Goal: Book appointment/travel/reservation

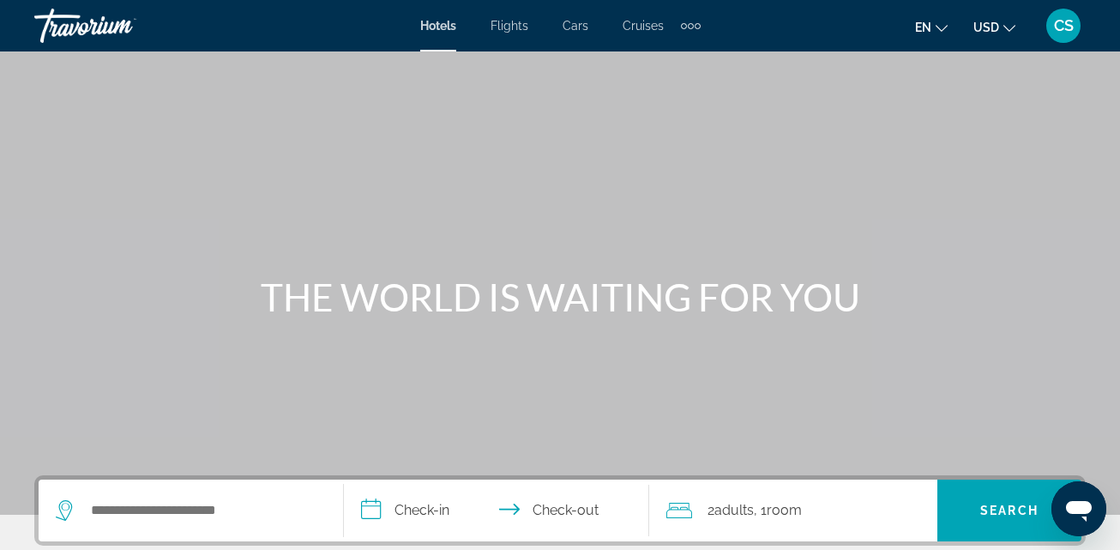
click at [430, 21] on span "Hotels" at bounding box center [438, 26] width 36 height 14
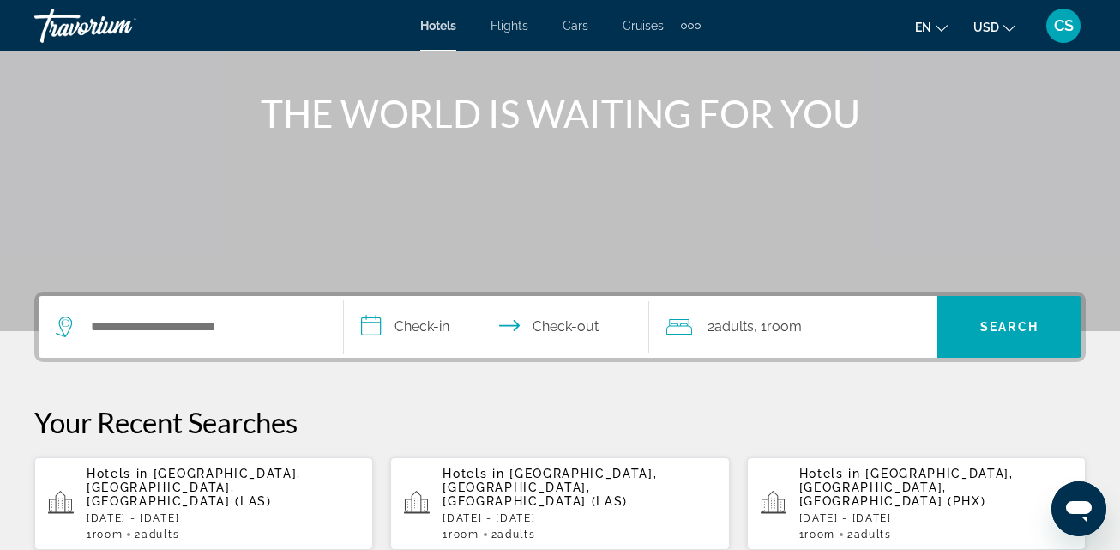
scroll to position [257, 0]
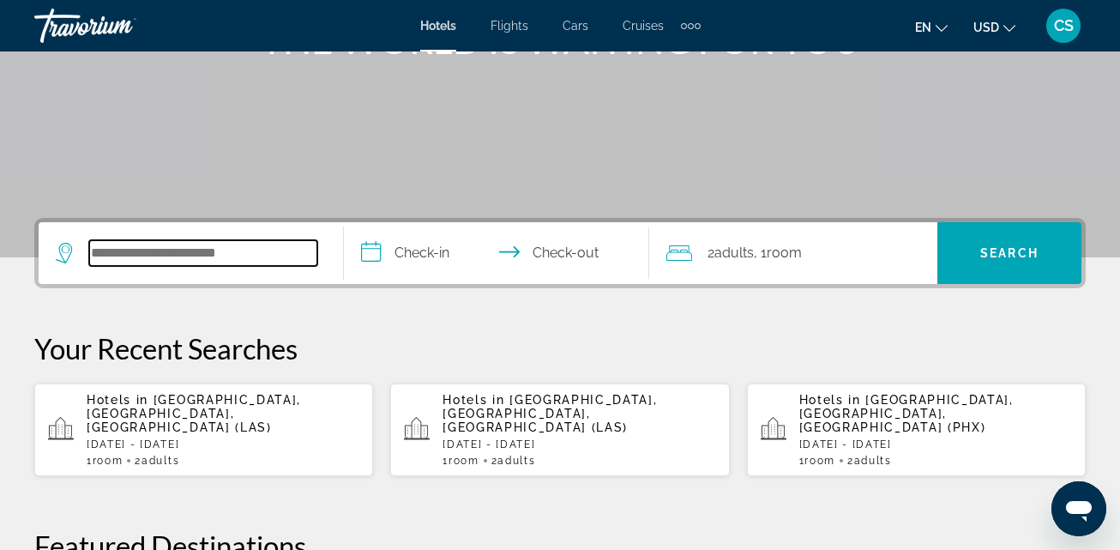
click at [223, 251] on input "Search widget" at bounding box center [203, 253] width 228 height 26
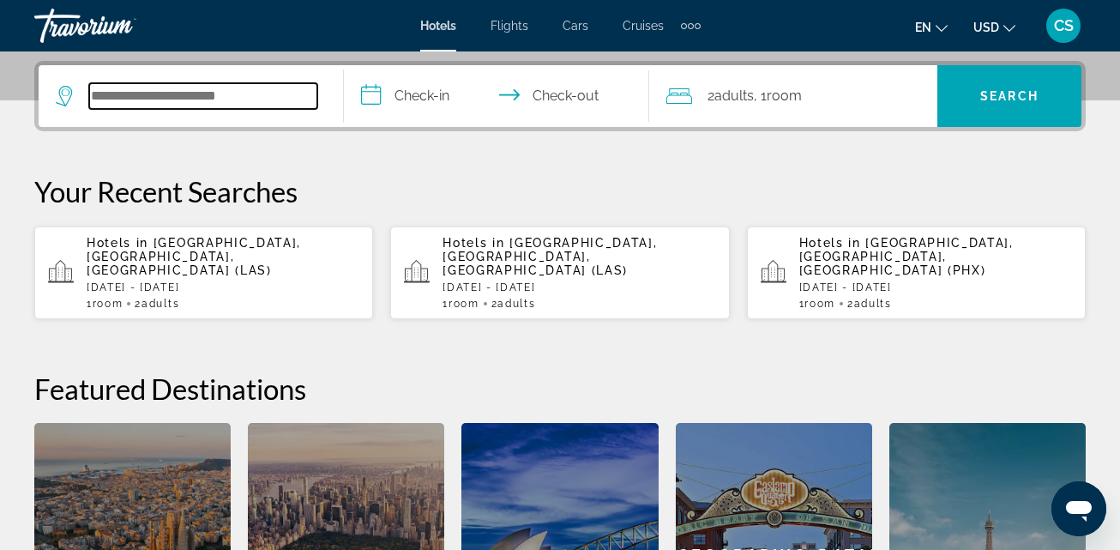
scroll to position [420, 0]
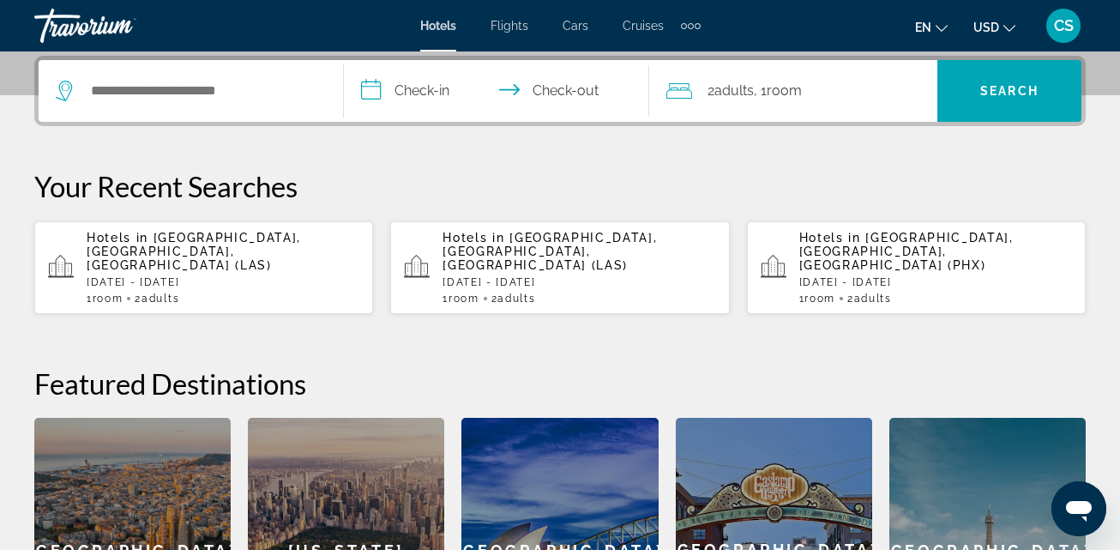
click at [183, 227] on app-hotels-recent-search "Hotels in Las Vegas, NV, United States (LAS) Fri, 10 Oct - Mon, 13 Oct 1 Room r…" at bounding box center [203, 267] width 339 height 93
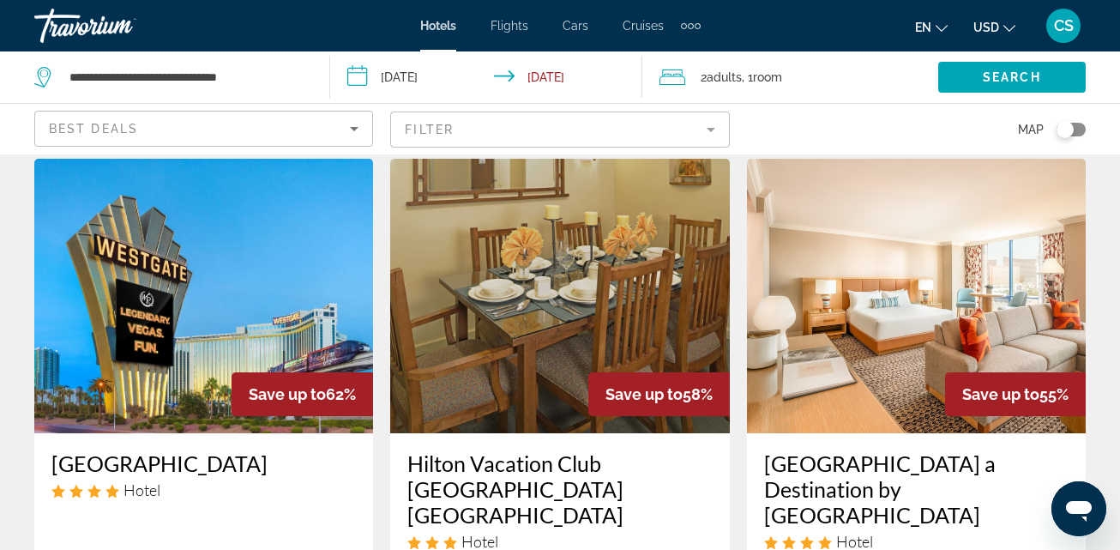
scroll to position [86, 0]
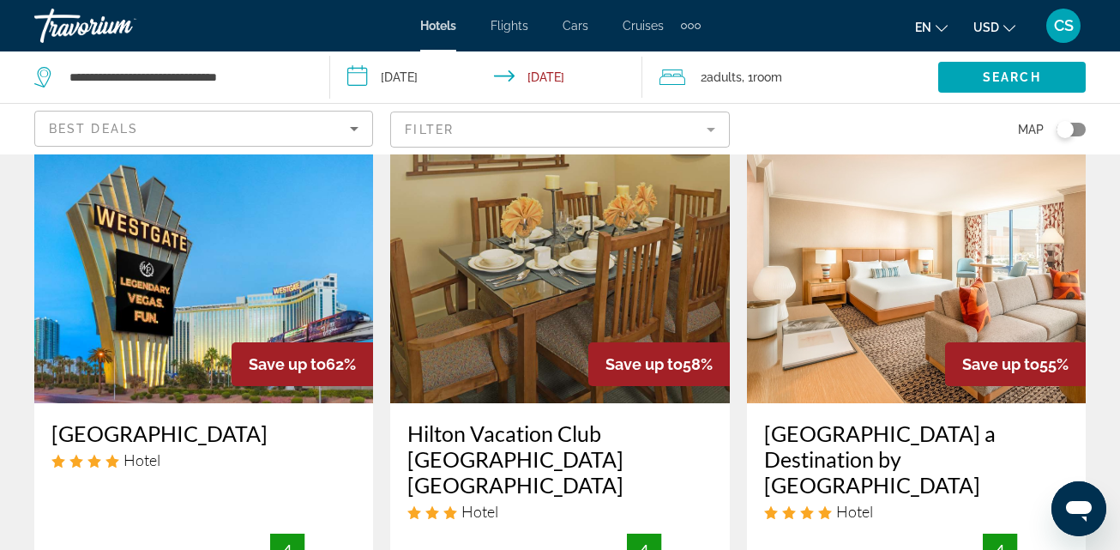
click at [865, 275] on img "Main content" at bounding box center [916, 266] width 339 height 275
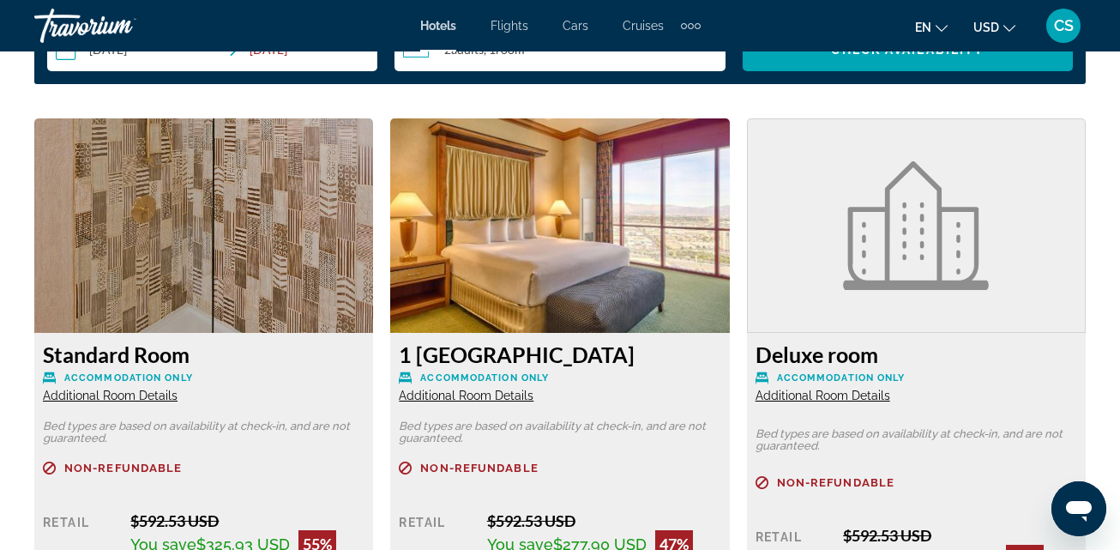
scroll to position [2660, 0]
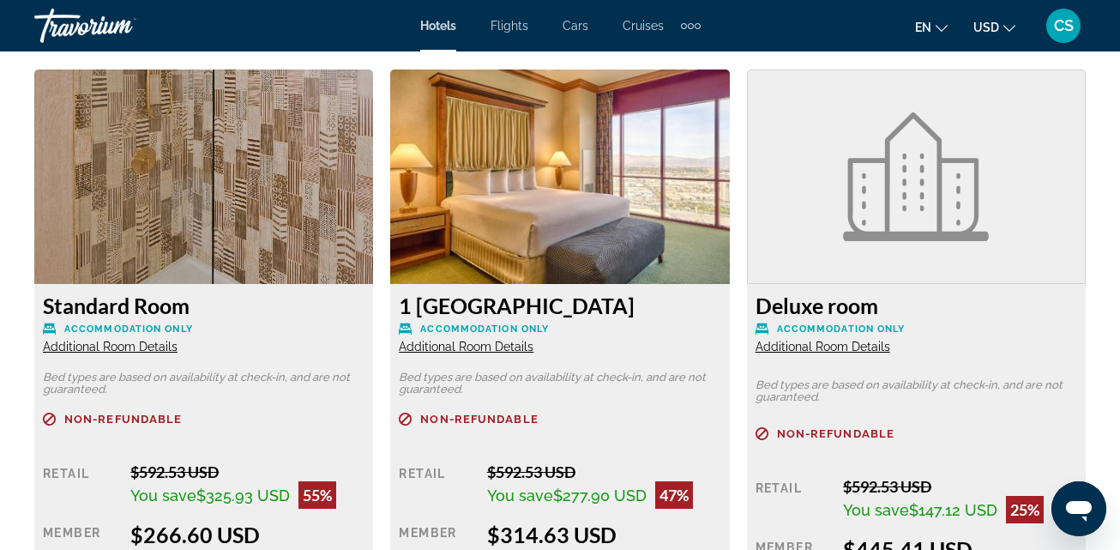
click at [127, 340] on span "Additional Room Details" at bounding box center [110, 347] width 135 height 14
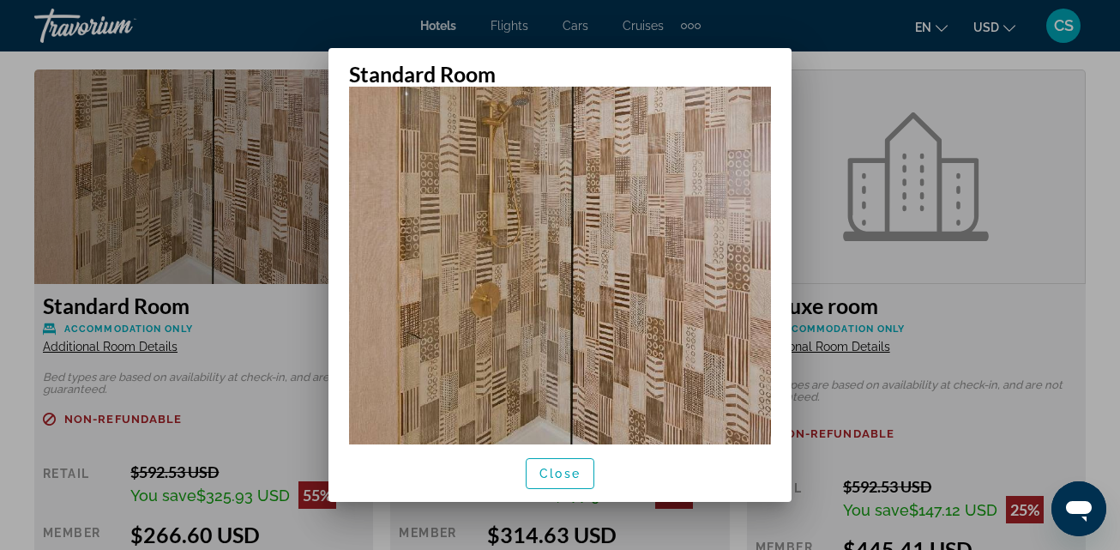
scroll to position [172, 0]
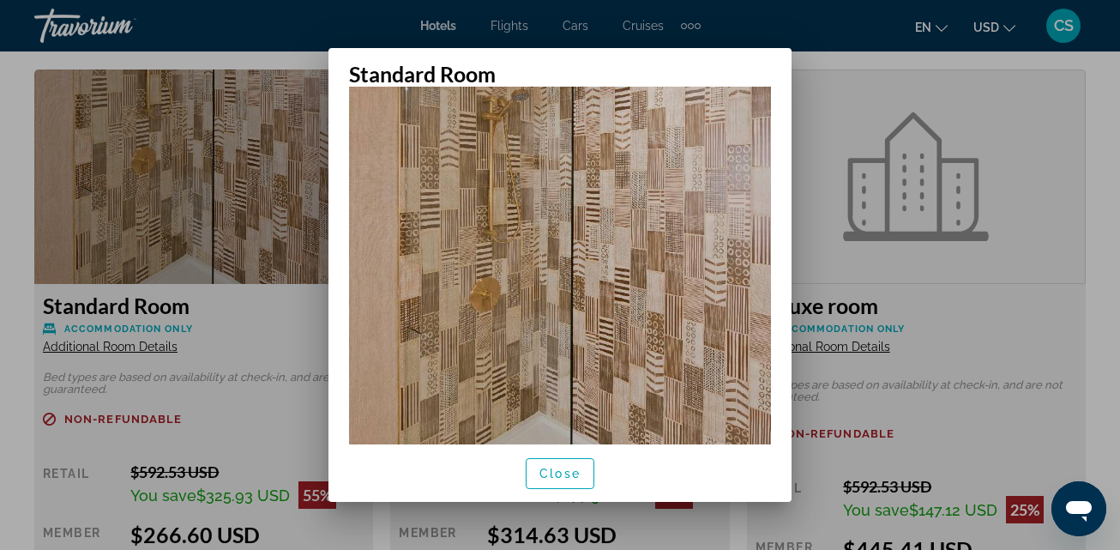
click at [835, 99] on div at bounding box center [560, 275] width 1120 height 550
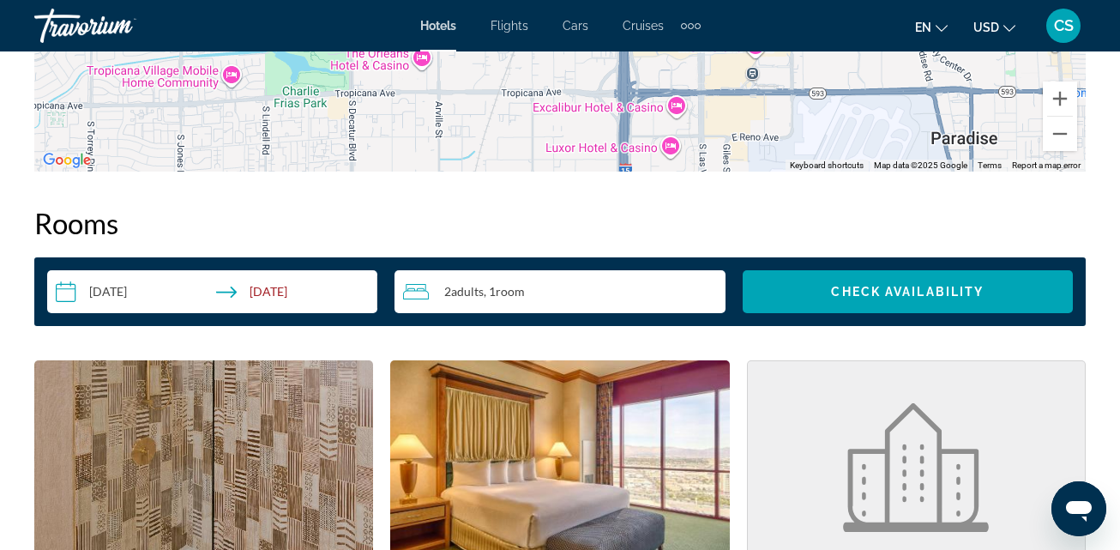
scroll to position [2316, 0]
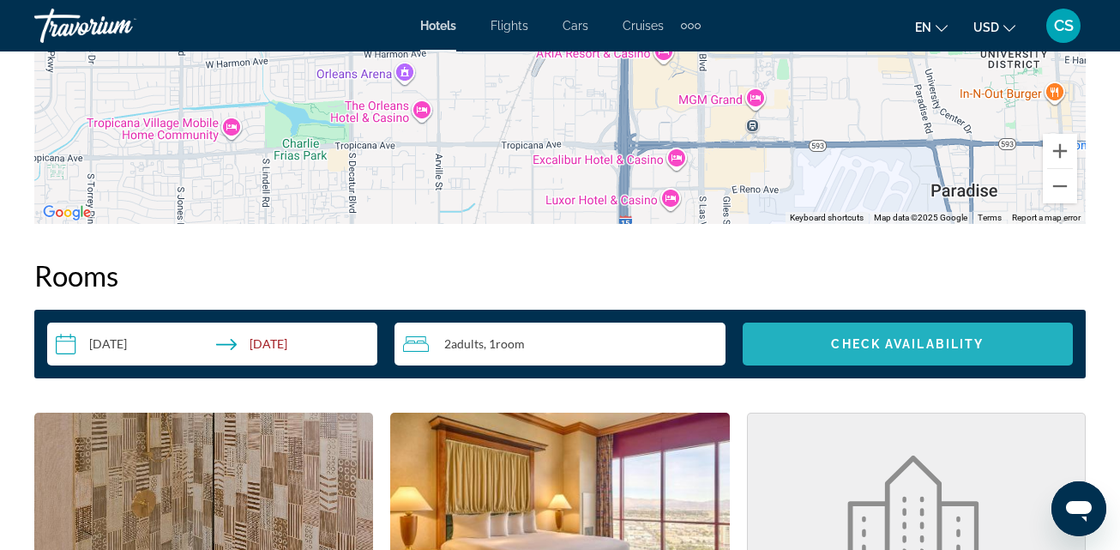
click at [836, 337] on span "Check Availability" at bounding box center [907, 344] width 153 height 14
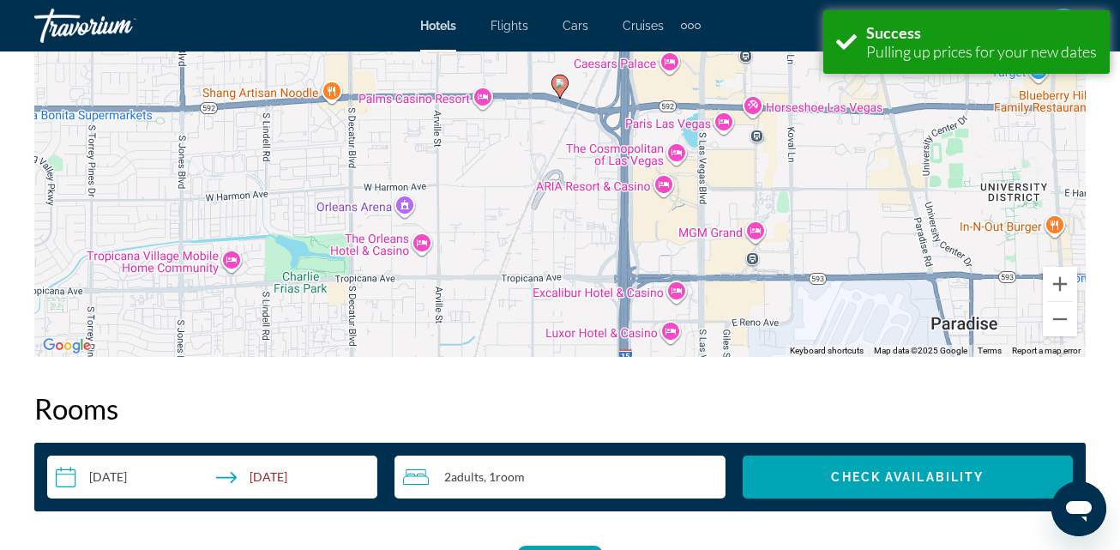
scroll to position [2472, 0]
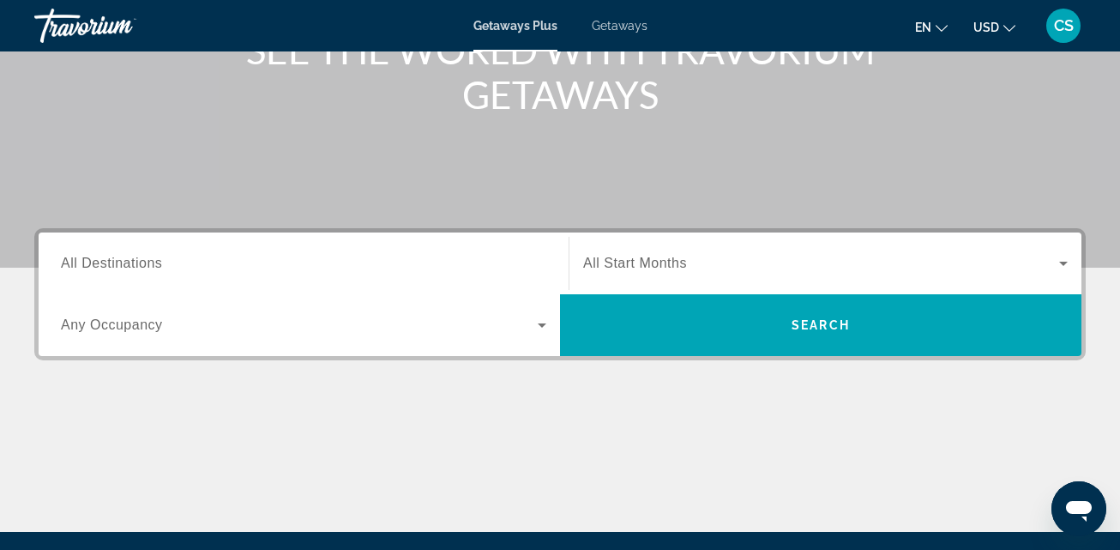
scroll to position [257, 0]
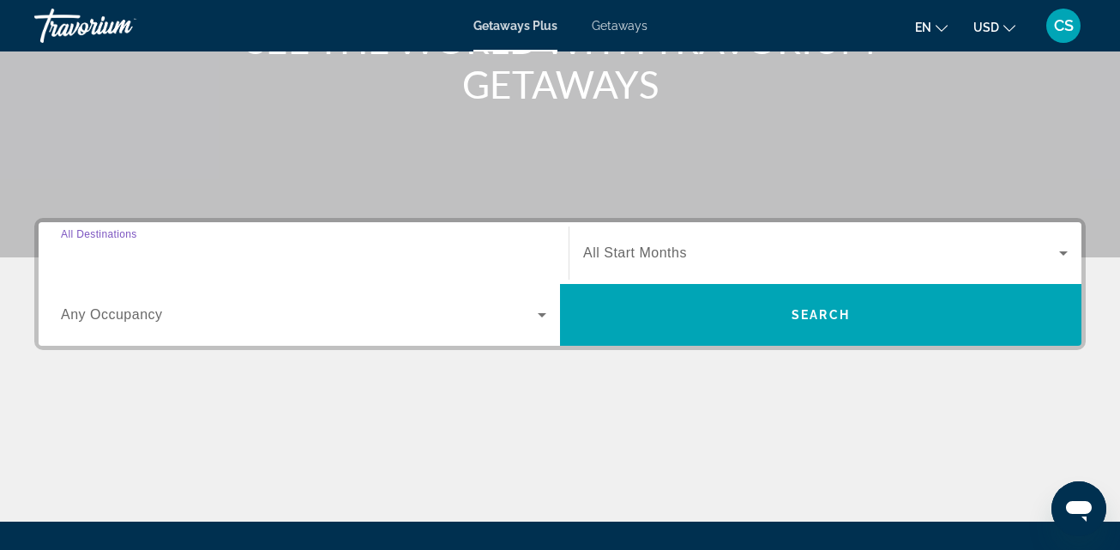
click at [166, 251] on input "Destination All Destinations" at bounding box center [304, 254] width 486 height 21
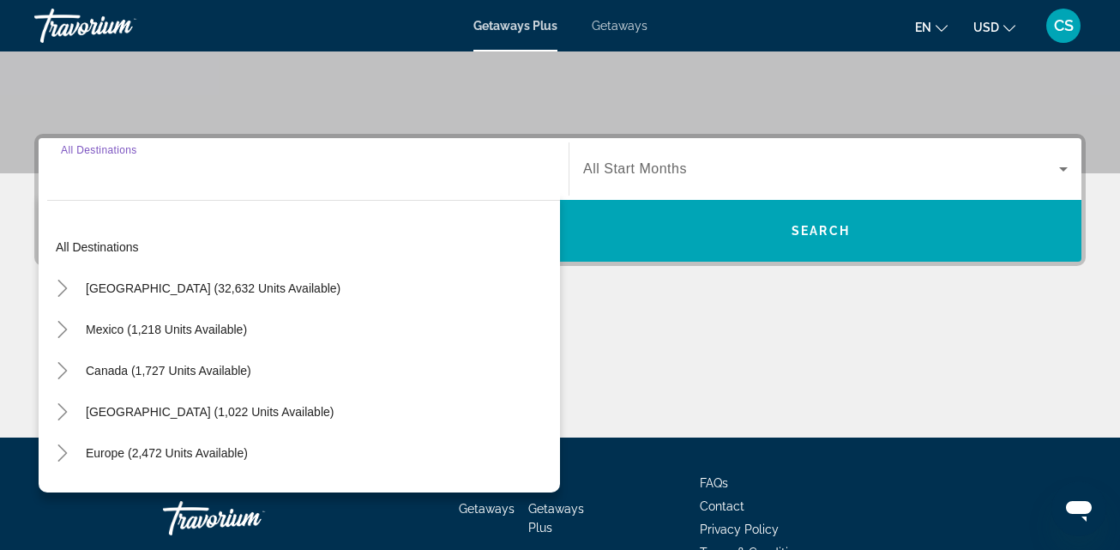
scroll to position [420, 0]
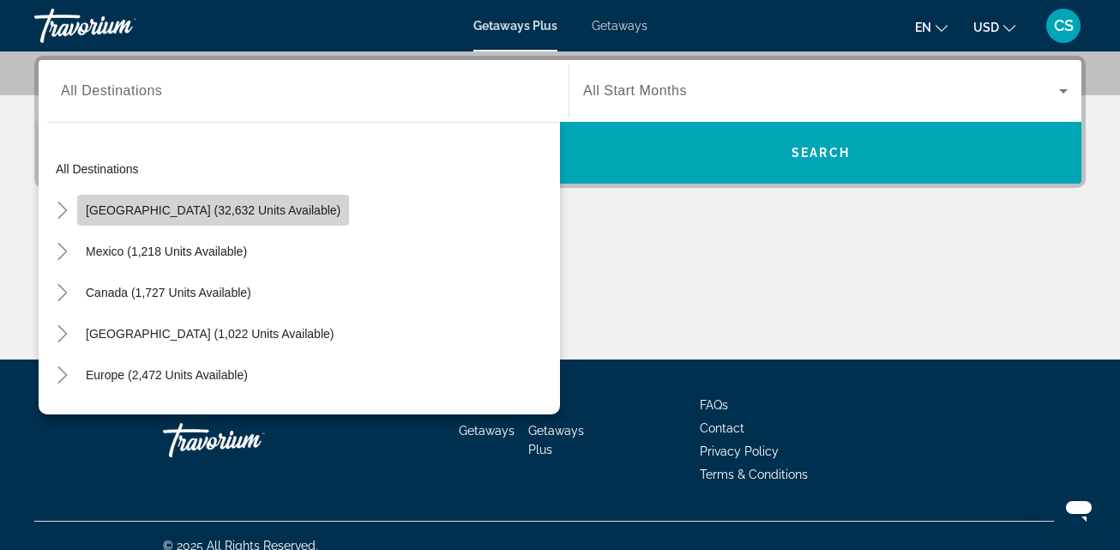
click at [248, 204] on span "[GEOGRAPHIC_DATA] (32,632 units available)" at bounding box center [213, 210] width 255 height 14
type input "**********"
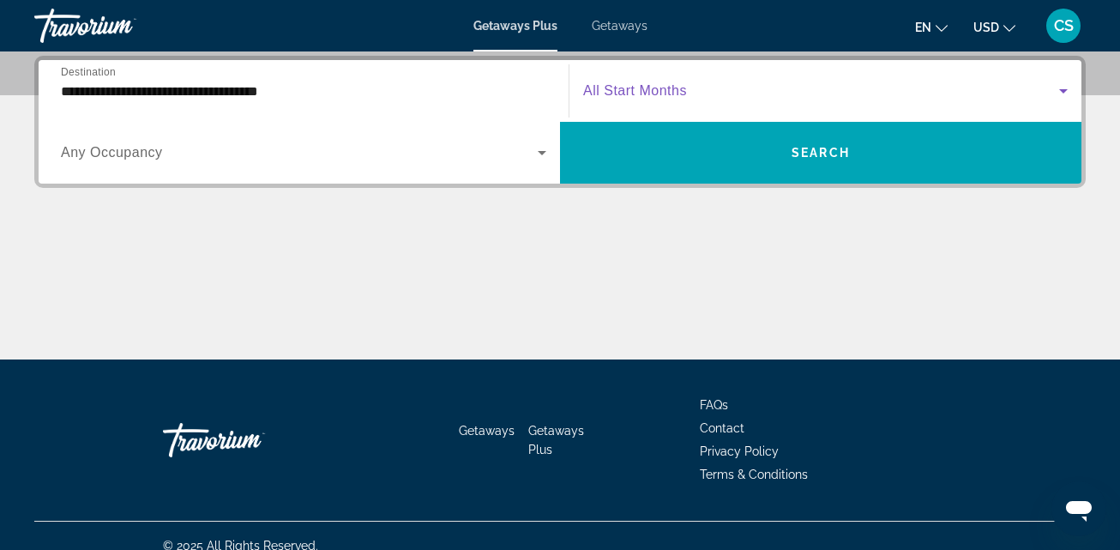
click at [1062, 85] on icon "Search widget" at bounding box center [1064, 91] width 21 height 21
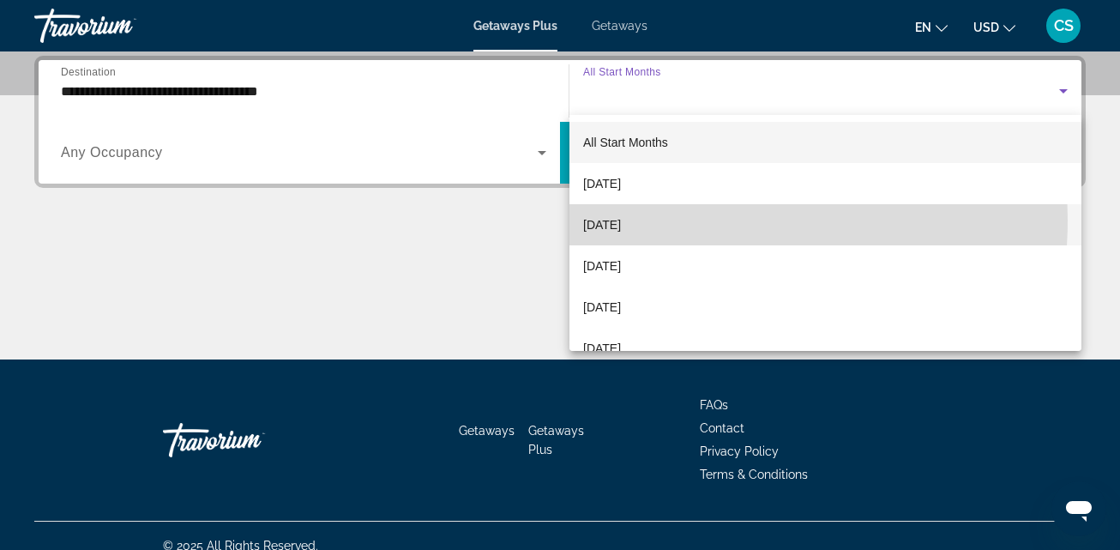
click at [656, 220] on mat-option "[DATE]" at bounding box center [826, 224] width 512 height 41
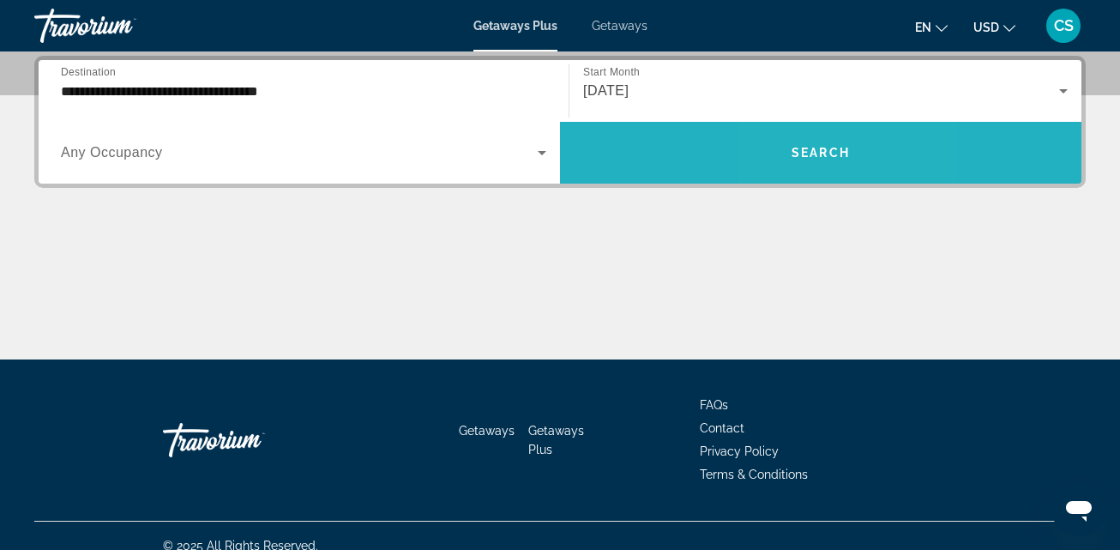
click at [802, 148] on span "Search" at bounding box center [821, 153] width 58 height 14
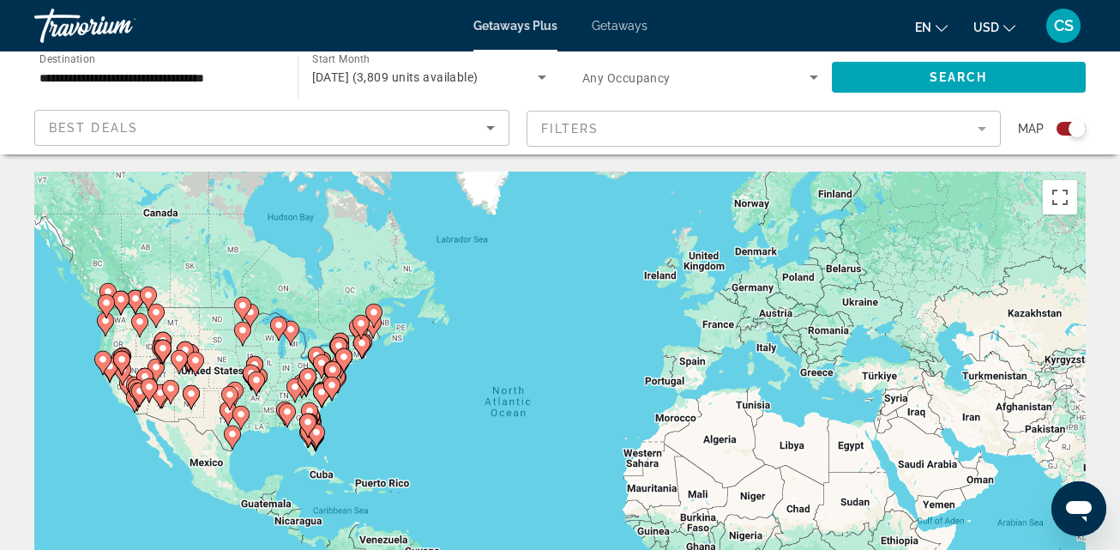
click at [148, 364] on gmp-advanced-marker "Main content" at bounding box center [156, 371] width 17 height 26
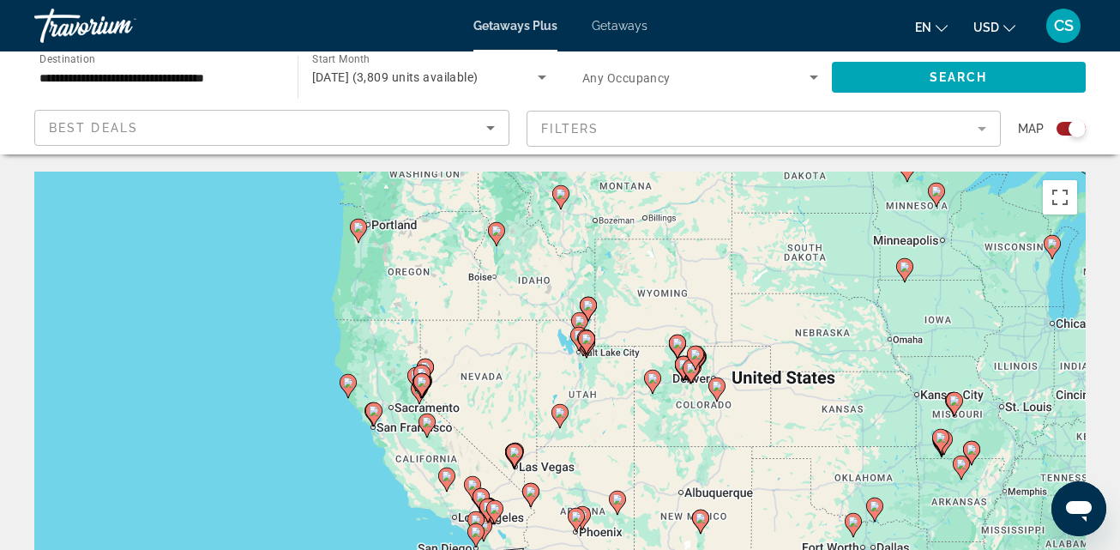
click at [483, 377] on div "To activate drag with keyboard, press Alt + Enter. Once in keyboard drag state,…" at bounding box center [560, 429] width 1052 height 515
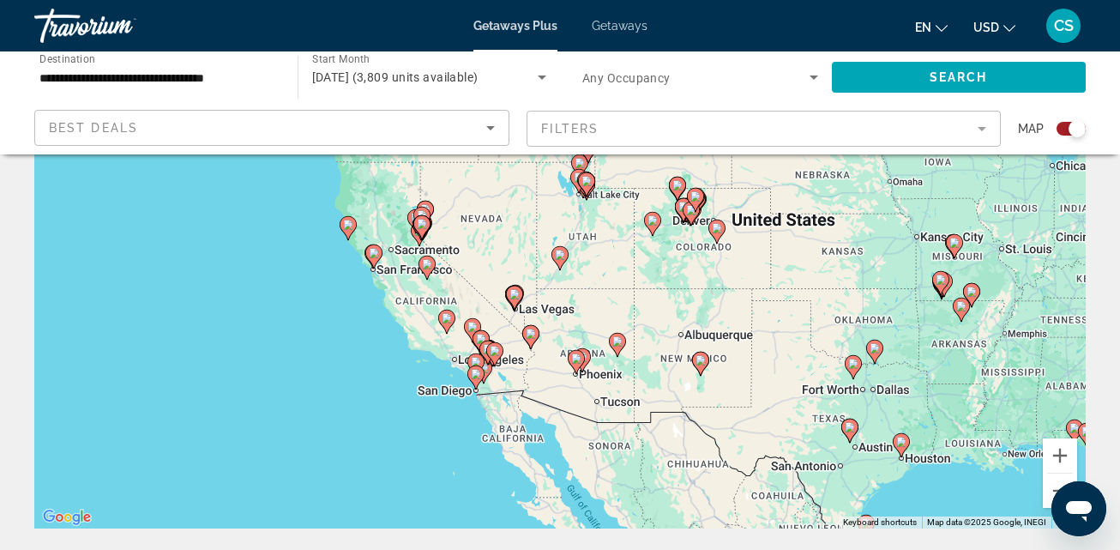
scroll to position [172, 0]
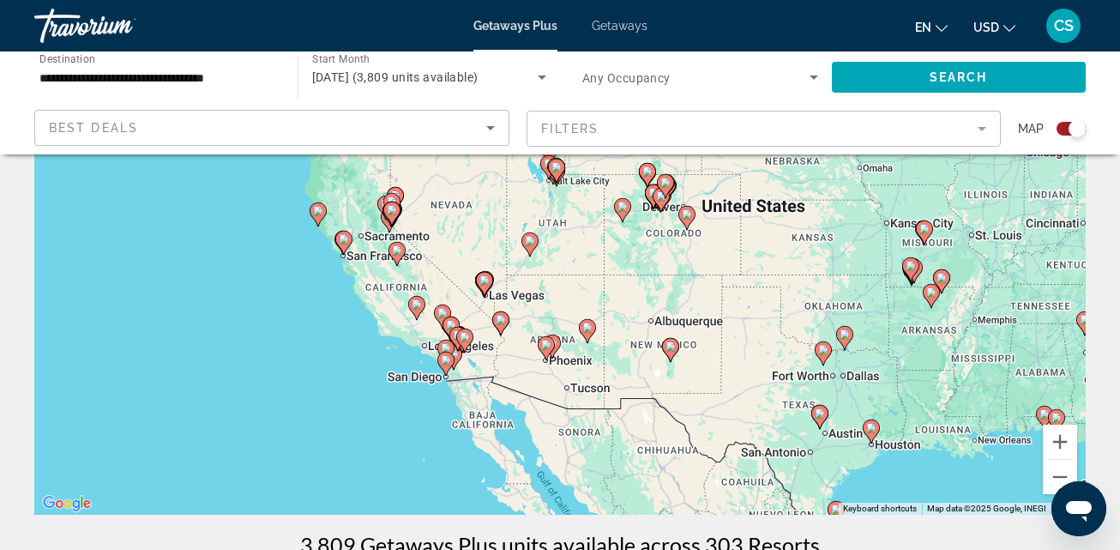
drag, startPoint x: 692, startPoint y: 269, endPoint x: 655, endPoint y: 269, distance: 37.7
click at [658, 269] on div "To activate drag with keyboard, press Alt + Enter. Once in keyboard drag state,…" at bounding box center [560, 257] width 1052 height 515
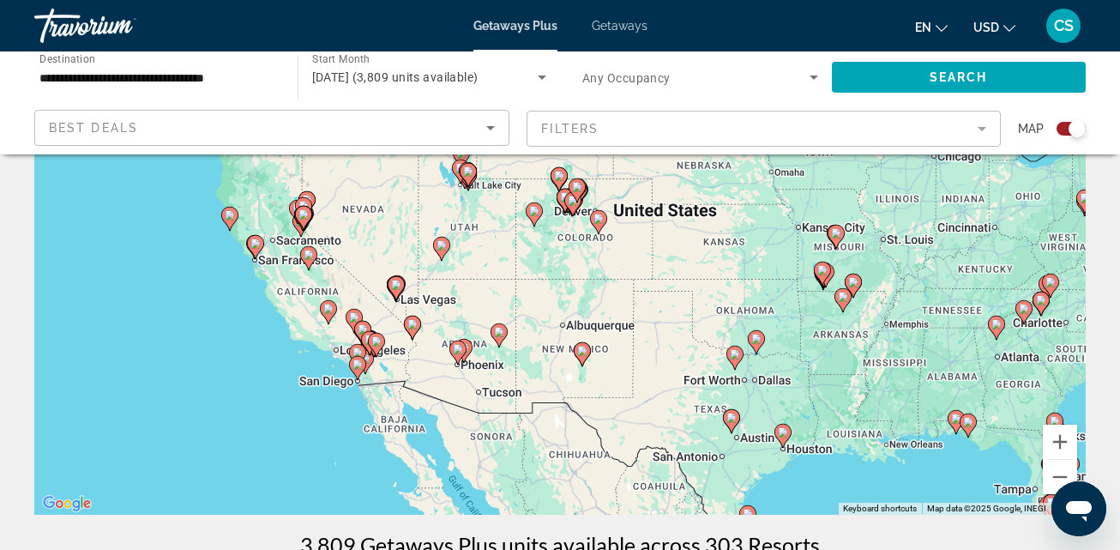
drag, startPoint x: 718, startPoint y: 256, endPoint x: 617, endPoint y: 251, distance: 101.4
click at [623, 260] on div "To activate drag with keyboard, press Alt + Enter. Once in keyboard drag state,…" at bounding box center [560, 257] width 1052 height 515
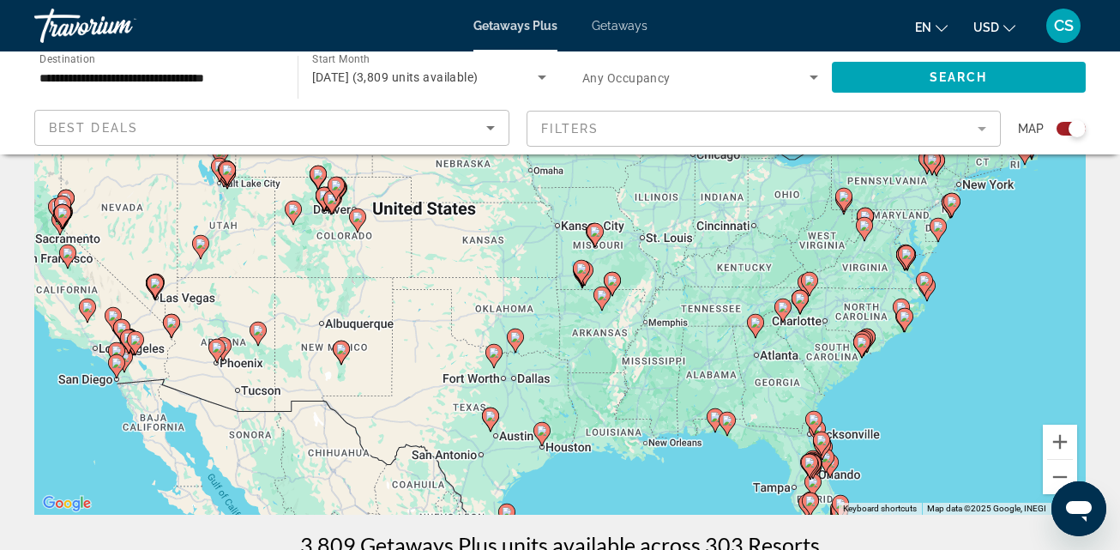
drag, startPoint x: 655, startPoint y: 256, endPoint x: 386, endPoint y: 257, distance: 269.4
click at [386, 260] on div "To activate drag with keyboard, press Alt + Enter. Once in keyboard drag state,…" at bounding box center [560, 257] width 1052 height 515
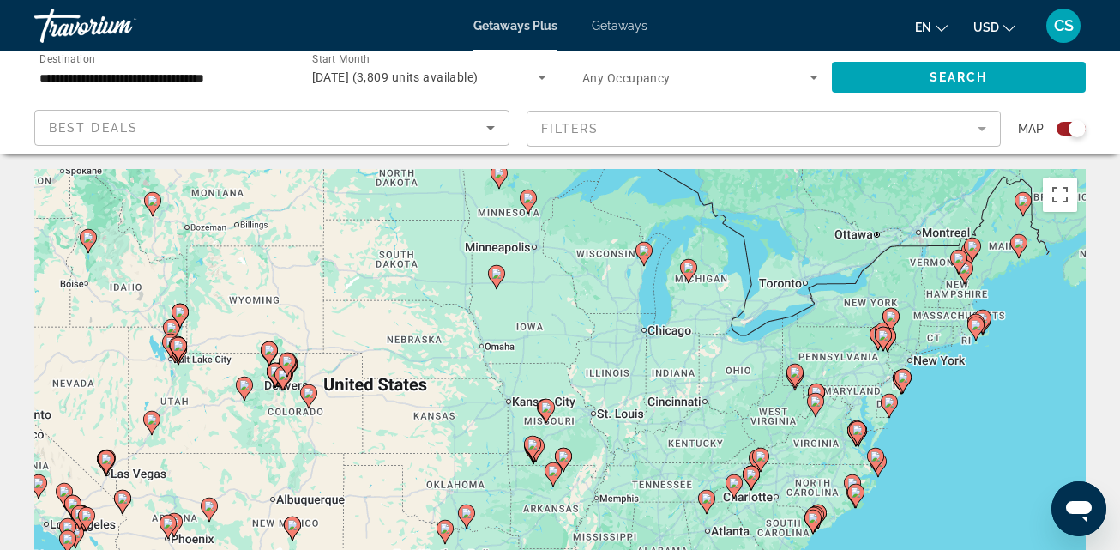
scroll to position [0, 0]
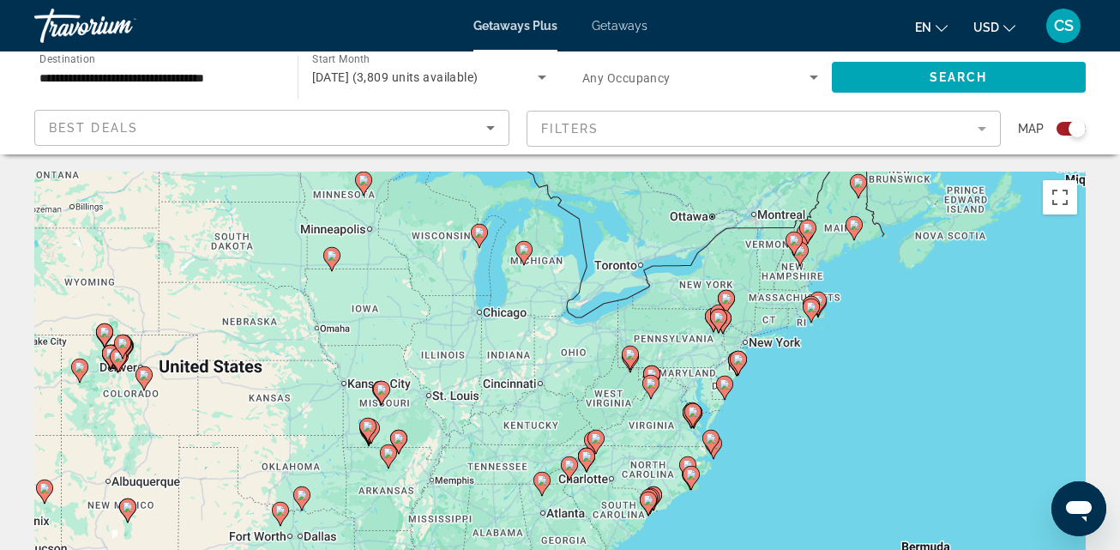
drag, startPoint x: 166, startPoint y: 323, endPoint x: 0, endPoint y: 303, distance: 166.9
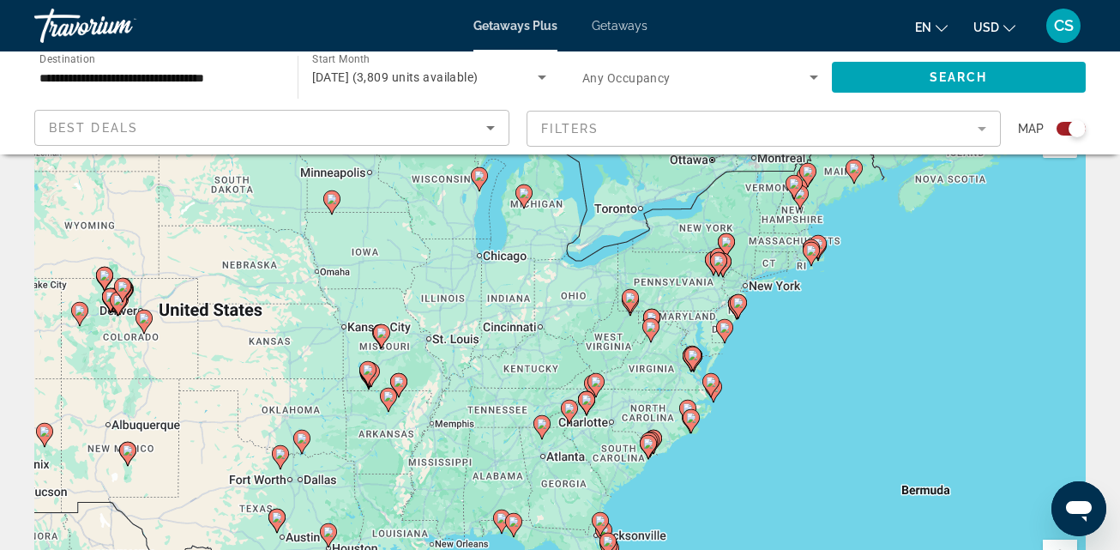
scroll to position [86, 0]
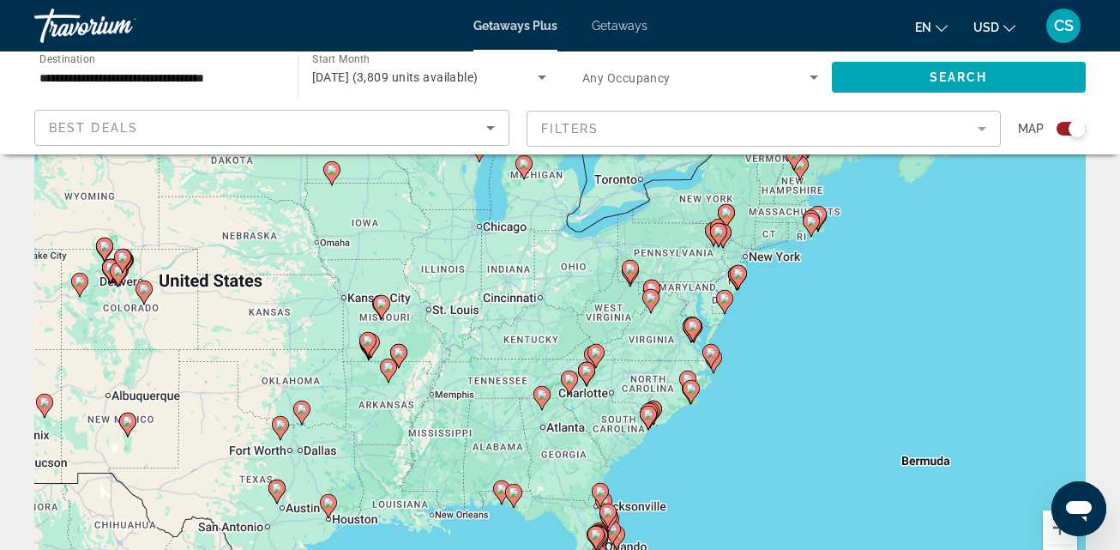
click at [679, 375] on gmp-advanced-marker "Main content" at bounding box center [687, 383] width 17 height 26
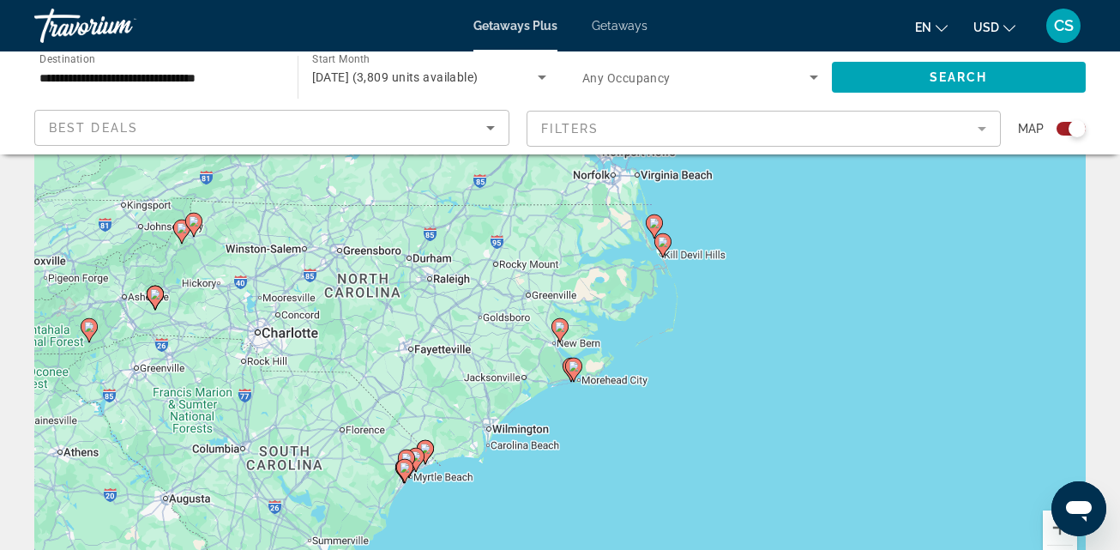
scroll to position [0, 0]
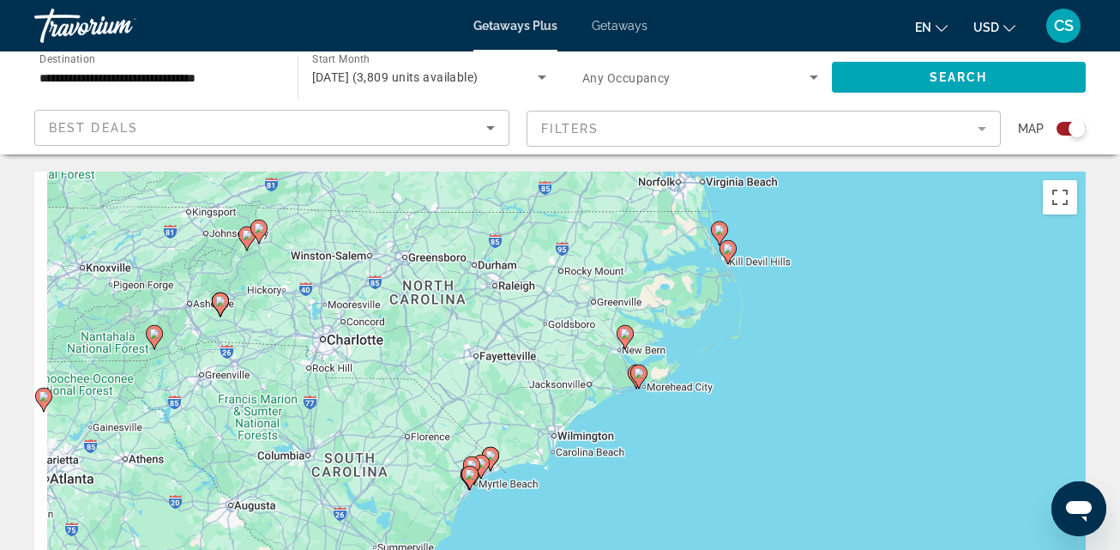
drag, startPoint x: 576, startPoint y: 321, endPoint x: 641, endPoint y: 239, distance: 104.4
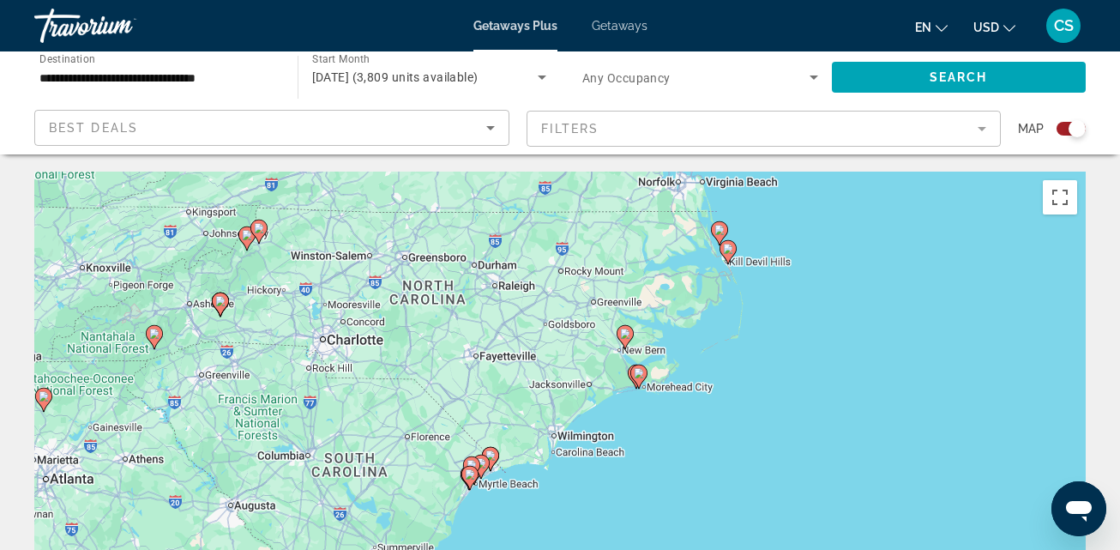
click at [641, 239] on div "To activate drag with keyboard, press Alt + Enter. Once in keyboard drag state,…" at bounding box center [560, 429] width 1052 height 515
click at [638, 370] on image "Main content" at bounding box center [639, 373] width 10 height 10
type input "**********"
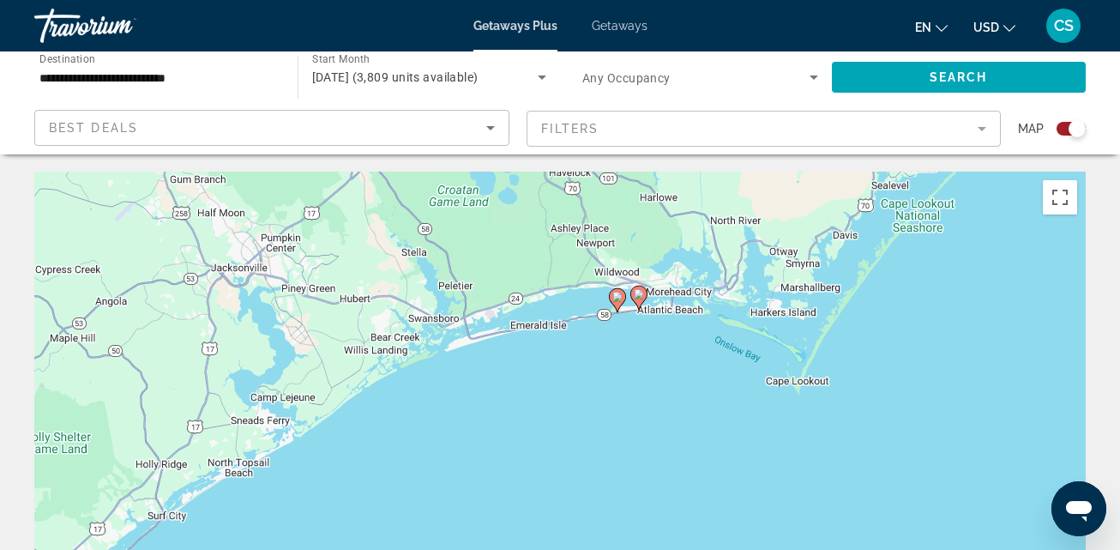
drag, startPoint x: 470, startPoint y: 364, endPoint x: 550, endPoint y: 242, distance: 145.6
click at [550, 242] on div "To activate drag with keyboard, press Alt + Enter. Once in keyboard drag state,…" at bounding box center [560, 429] width 1052 height 515
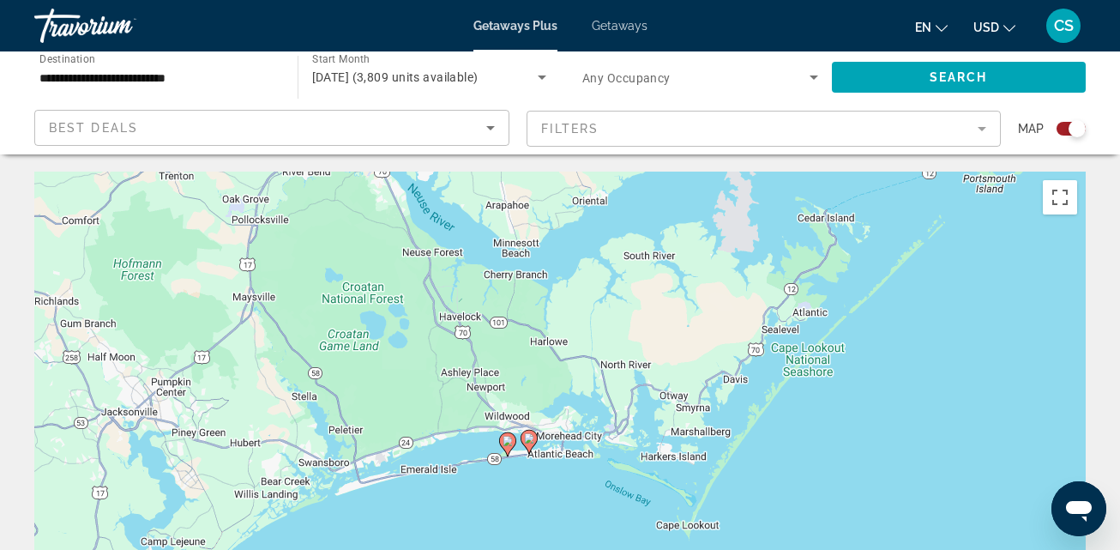
drag, startPoint x: 456, startPoint y: 420, endPoint x: 340, endPoint y: 547, distance: 173.1
click at [348, 549] on html "**********" at bounding box center [560, 275] width 1120 height 550
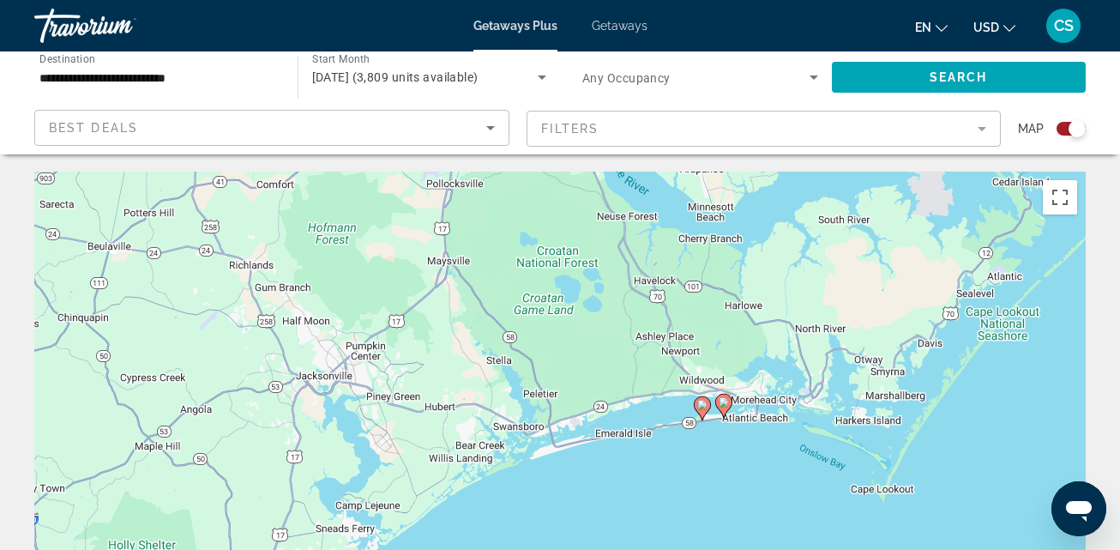
drag, startPoint x: 259, startPoint y: 380, endPoint x: 451, endPoint y: 350, distance: 194.5
click at [451, 350] on div "To activate drag with keyboard, press Alt + Enter. Once in keyboard drag state,…" at bounding box center [560, 429] width 1052 height 515
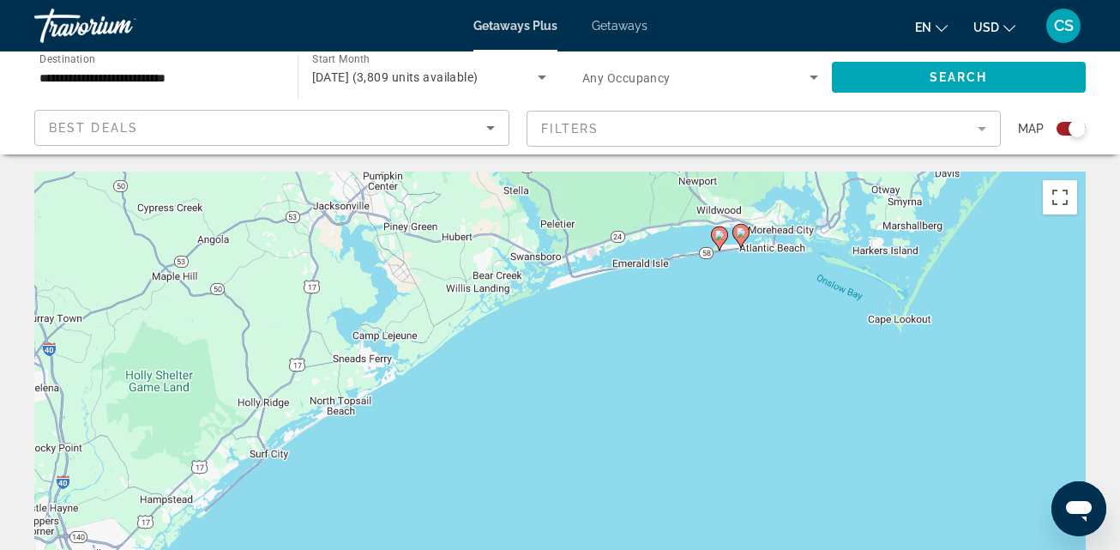
drag, startPoint x: 428, startPoint y: 354, endPoint x: 445, endPoint y: 183, distance: 172.4
click at [445, 183] on div "To activate drag with keyboard, press Alt + Enter. Once in keyboard drag state,…" at bounding box center [560, 429] width 1052 height 515
click at [1050, 190] on button "Toggle fullscreen view" at bounding box center [1060, 197] width 34 height 34
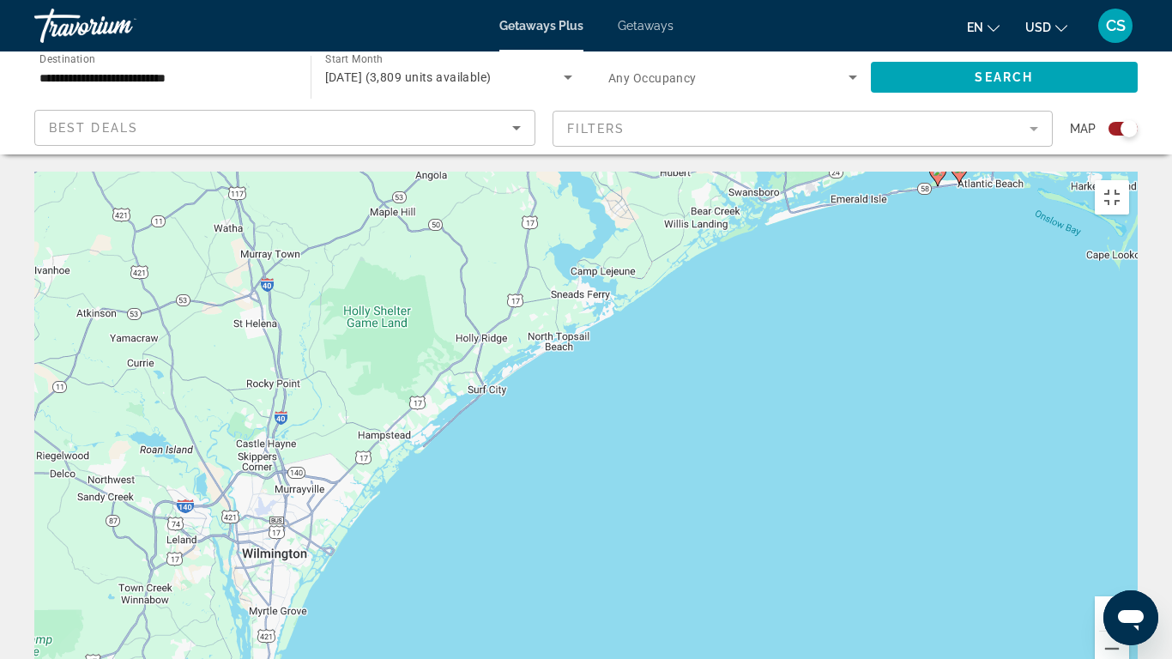
drag, startPoint x: 402, startPoint y: 420, endPoint x: 599, endPoint y: 356, distance: 206.7
click at [599, 356] on div "To activate drag with keyboard, press Alt + Enter. Once in keyboard drag state,…" at bounding box center [585, 429] width 1103 height 515
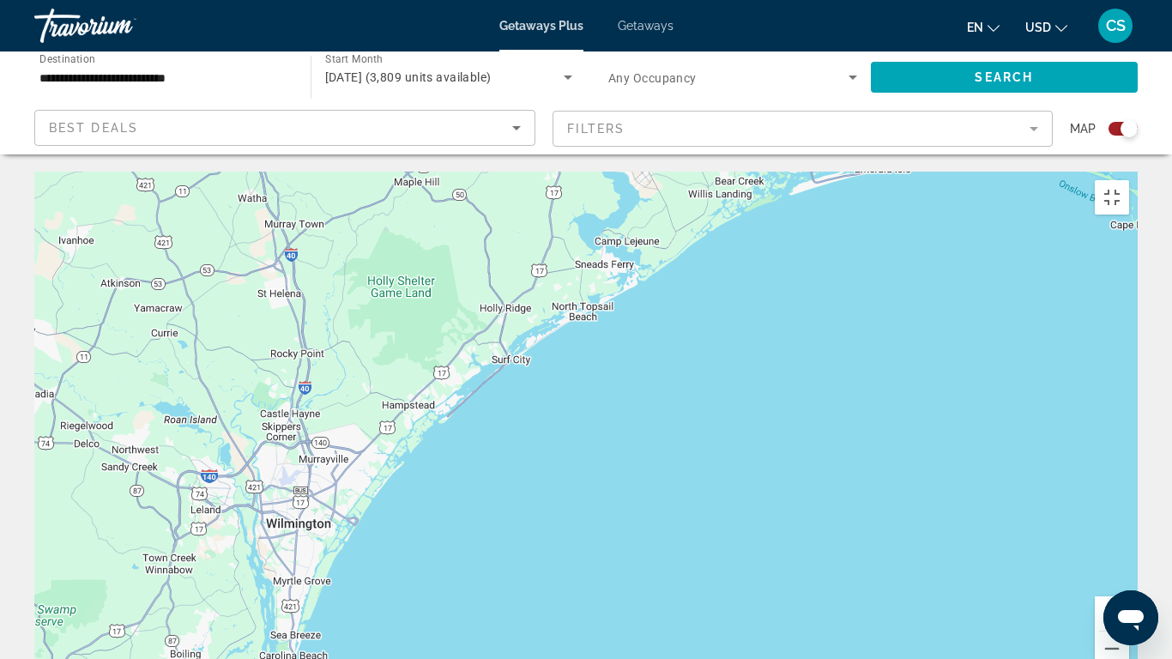
drag, startPoint x: 478, startPoint y: 438, endPoint x: 546, endPoint y: 329, distance: 128.8
click at [546, 329] on div "To activate drag with keyboard, press Alt + Enter. Once in keyboard drag state,…" at bounding box center [585, 429] width 1103 height 515
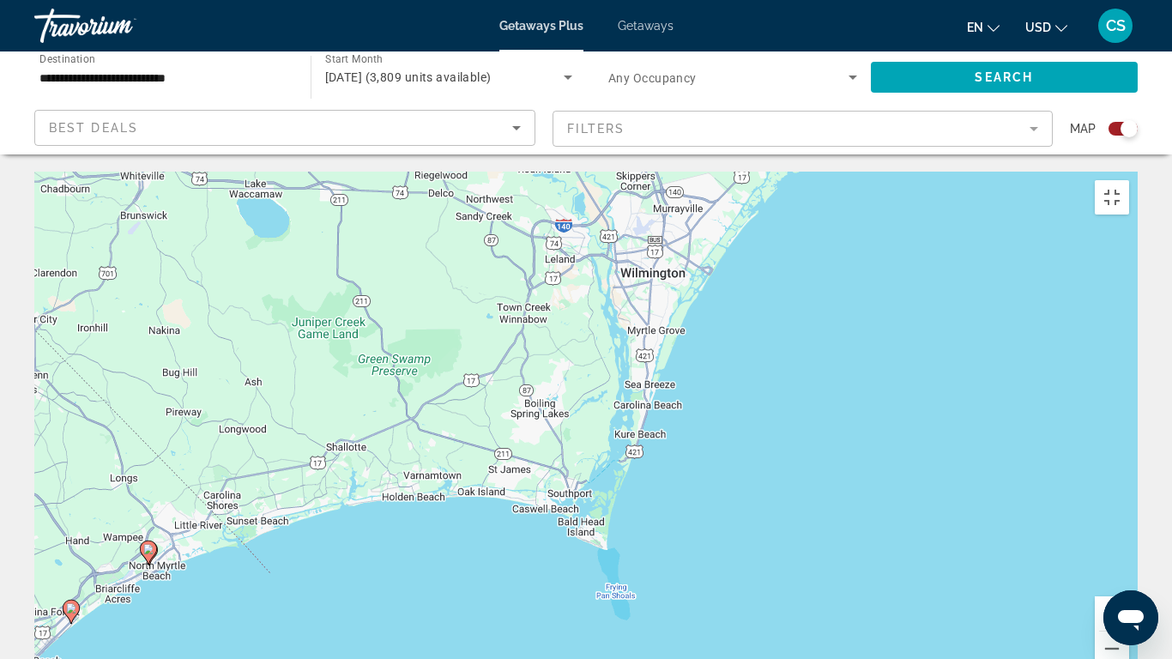
drag, startPoint x: 431, startPoint y: 419, endPoint x: 672, endPoint y: 273, distance: 281.8
click at [686, 273] on div "To activate drag with keyboard, press Alt + Enter. Once in keyboard drag state,…" at bounding box center [585, 429] width 1103 height 515
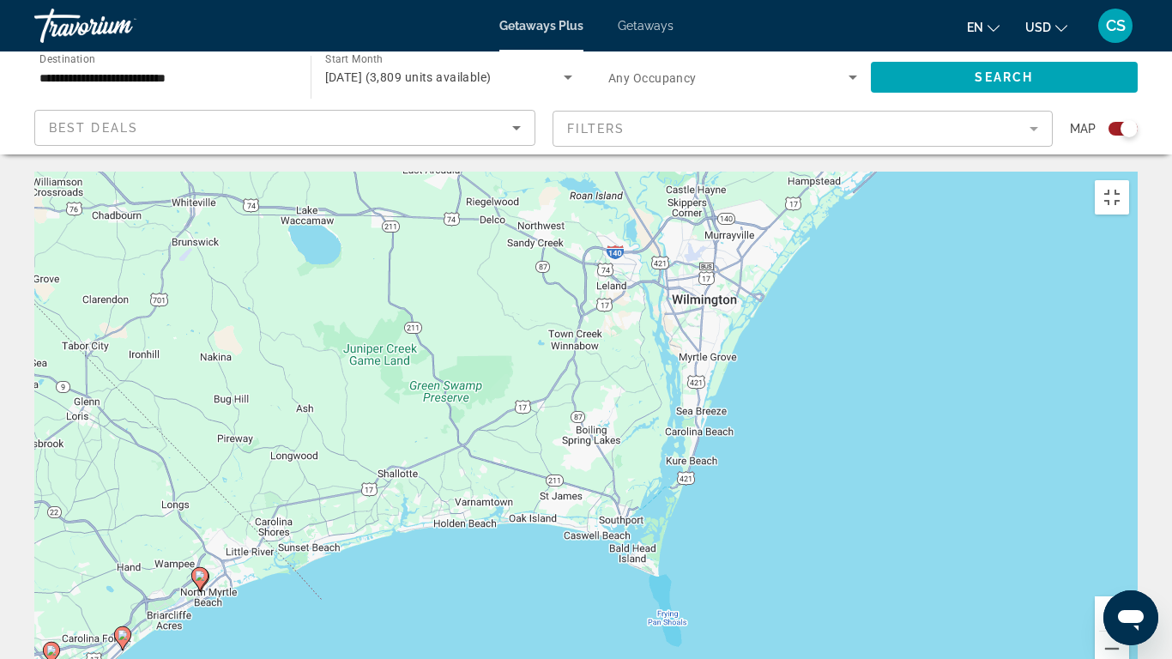
drag, startPoint x: 266, startPoint y: 180, endPoint x: 435, endPoint y: 207, distance: 171.1
click at [435, 207] on div "To activate drag with keyboard, press Alt + Enter. Once in keyboard drag state,…" at bounding box center [585, 429] width 1103 height 515
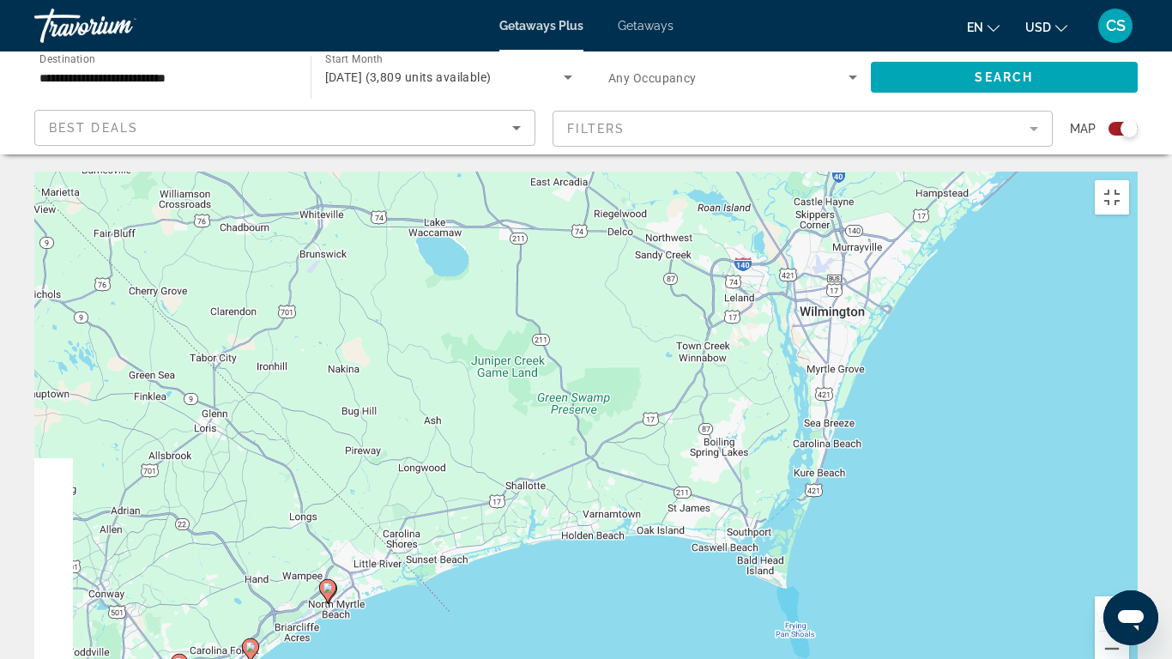
drag, startPoint x: 232, startPoint y: 209, endPoint x: 363, endPoint y: 221, distance: 131.8
click at [363, 221] on div "To activate drag with keyboard, press Alt + Enter. Once in keyboard drag state,…" at bounding box center [585, 429] width 1103 height 515
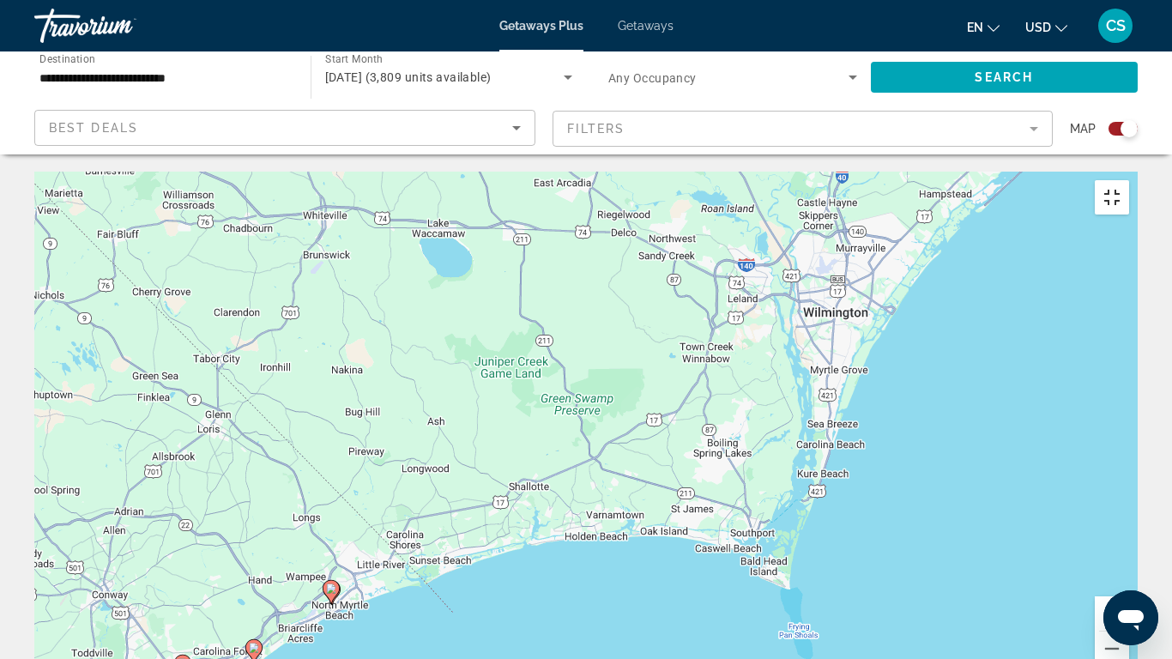
click at [1129, 180] on button "Toggle fullscreen view" at bounding box center [1112, 197] width 34 height 34
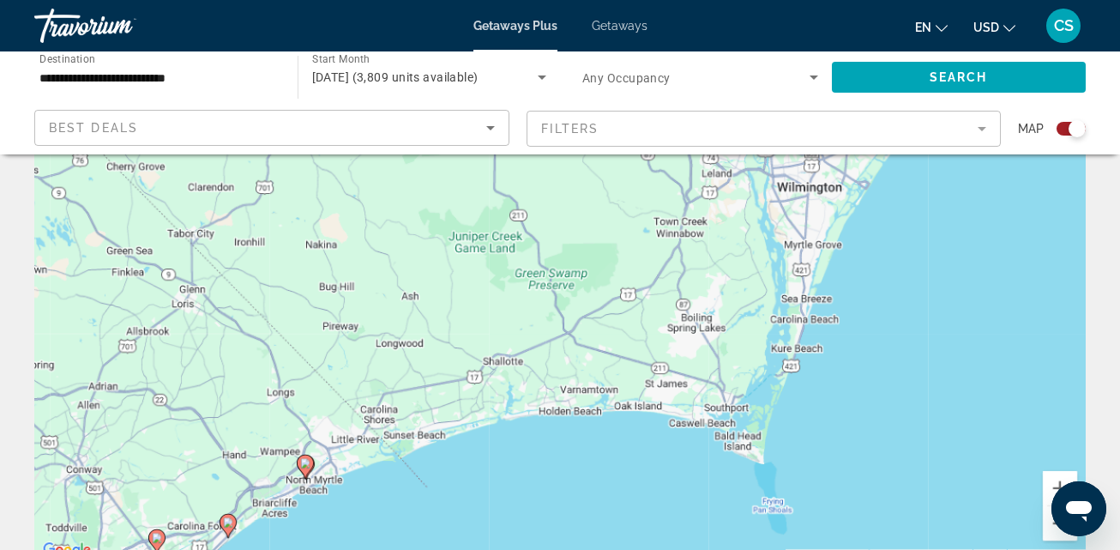
scroll to position [172, 0]
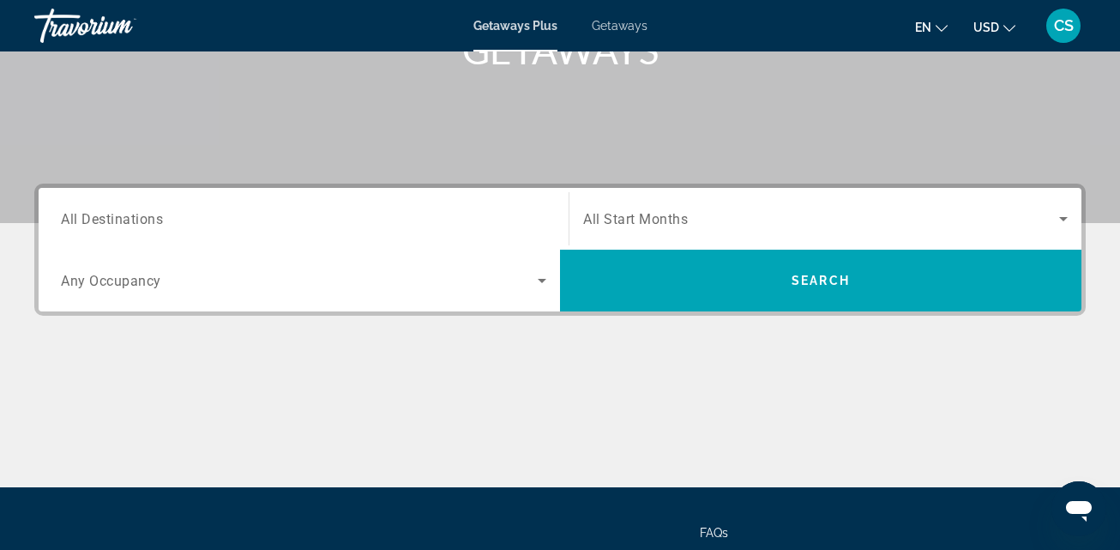
scroll to position [343, 0]
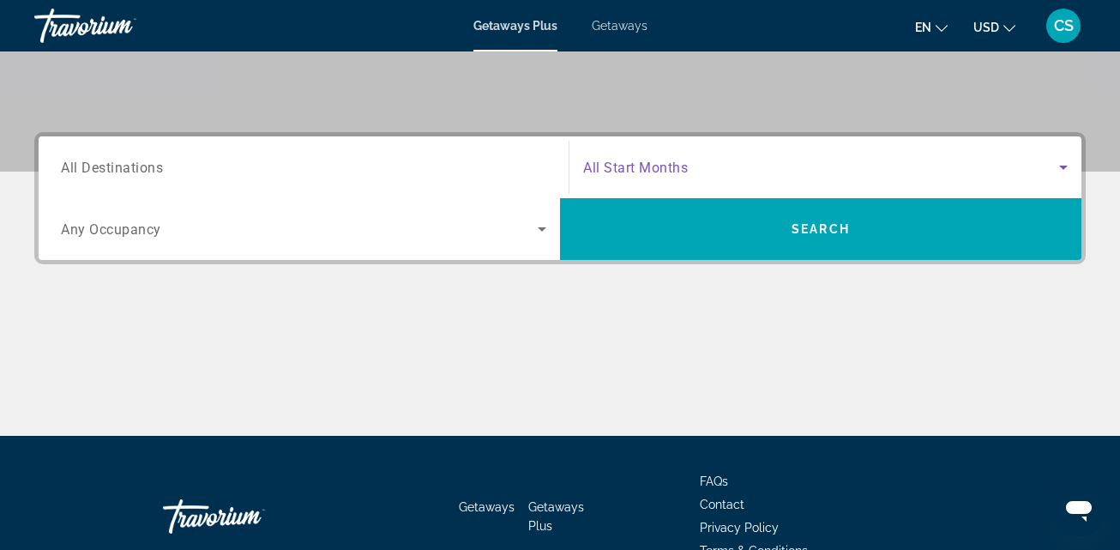
click at [1060, 160] on icon "Search widget" at bounding box center [1064, 167] width 21 height 21
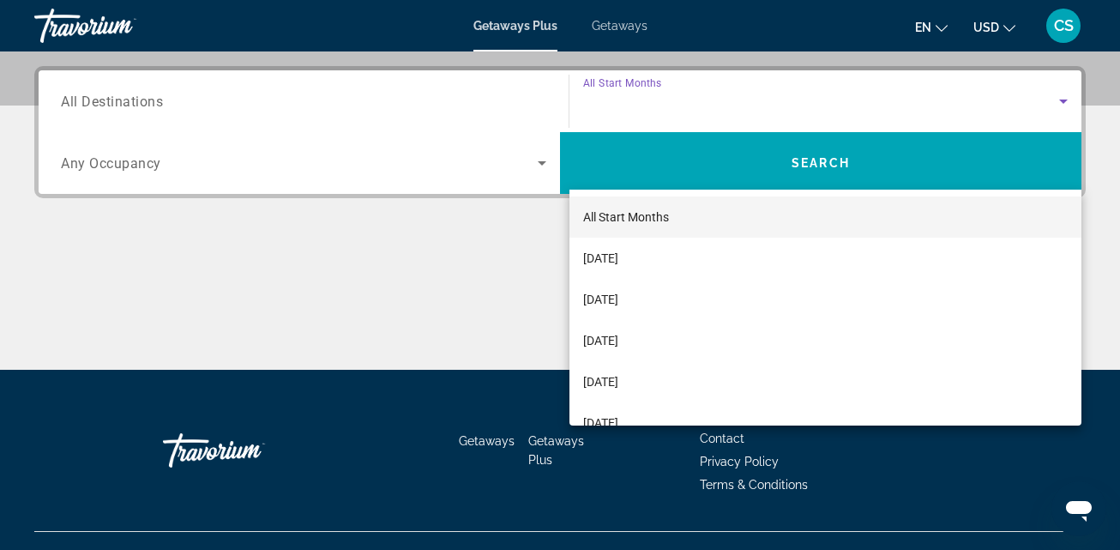
scroll to position [420, 0]
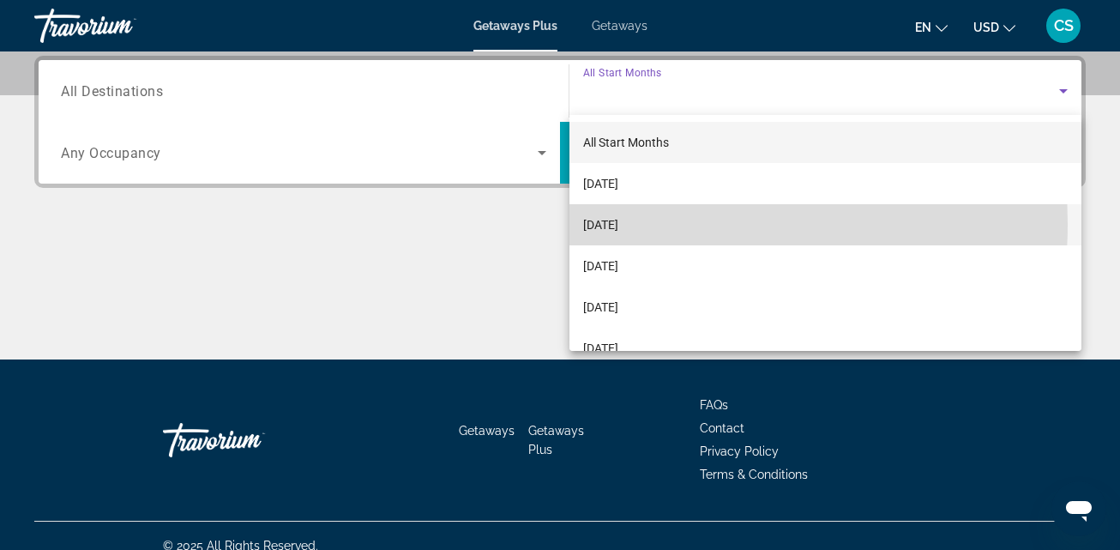
click at [619, 224] on span "[DATE]" at bounding box center [600, 224] width 35 height 21
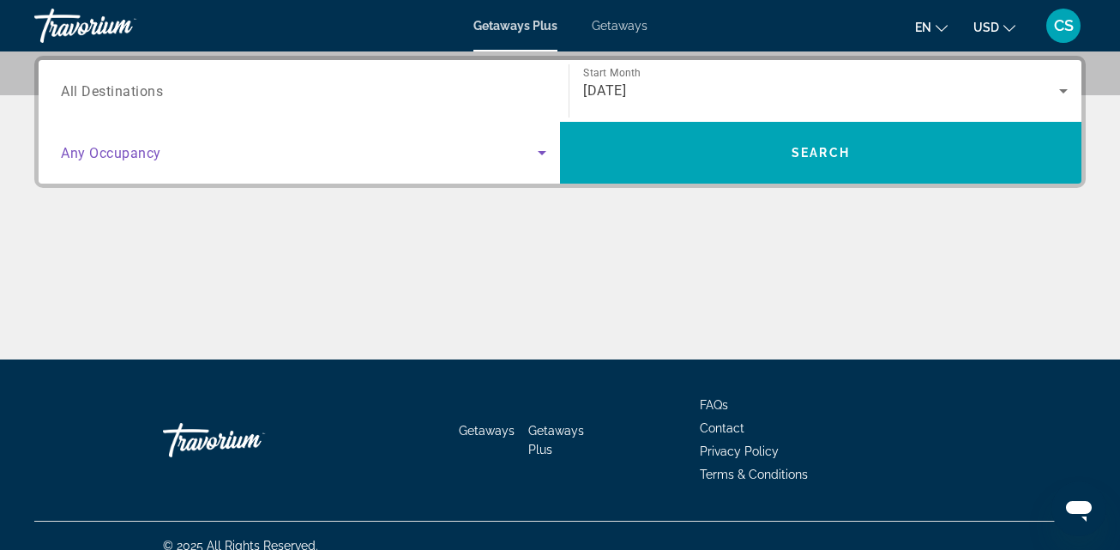
click at [531, 150] on span "Search widget" at bounding box center [299, 152] width 477 height 21
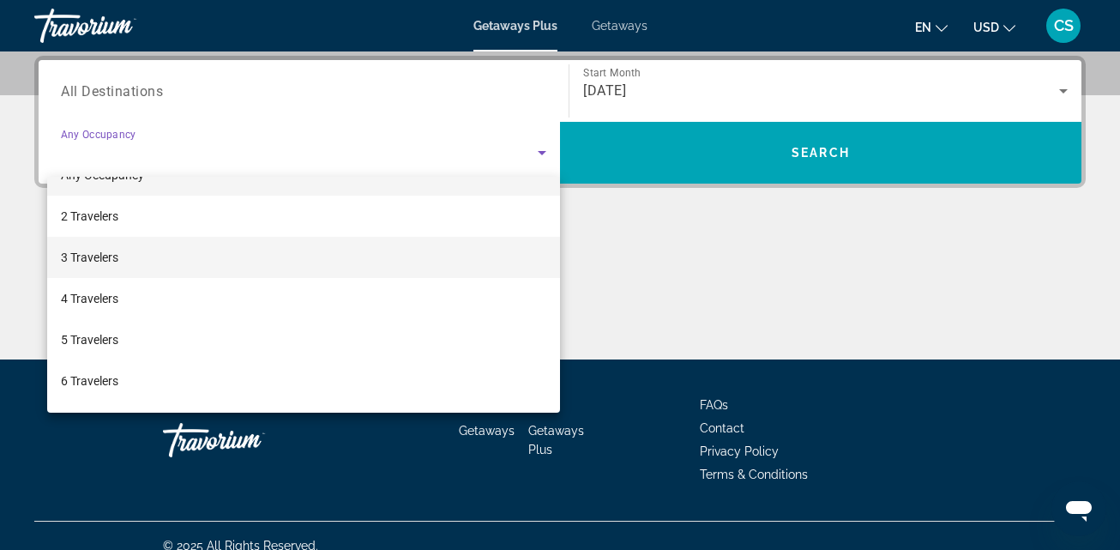
scroll to position [0, 0]
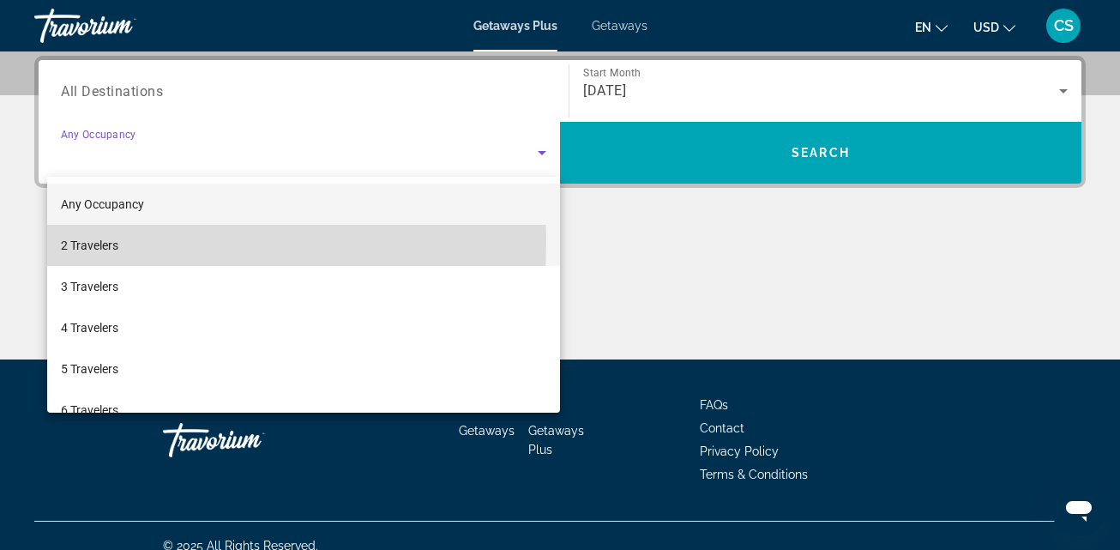
click at [106, 241] on span "2 Travelers" at bounding box center [89, 245] width 57 height 21
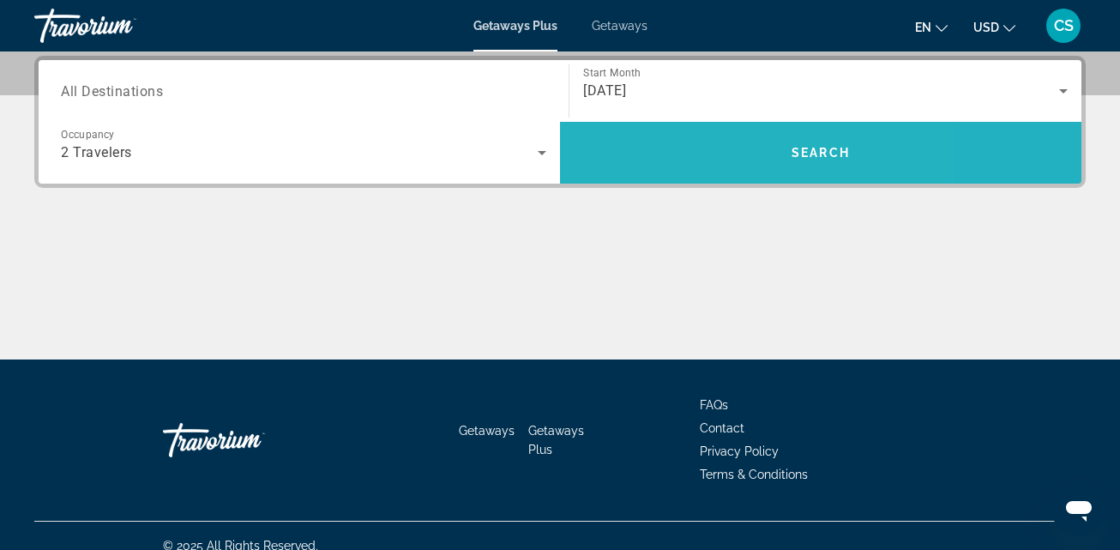
click at [692, 140] on span "Search widget" at bounding box center [821, 152] width 522 height 41
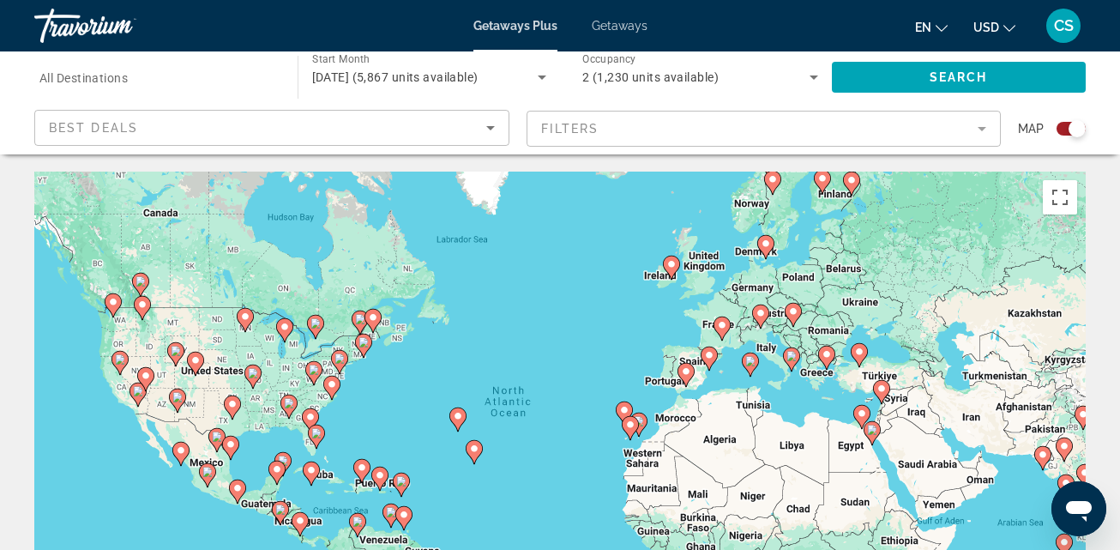
click at [328, 385] on image "Main content" at bounding box center [332, 384] width 10 height 10
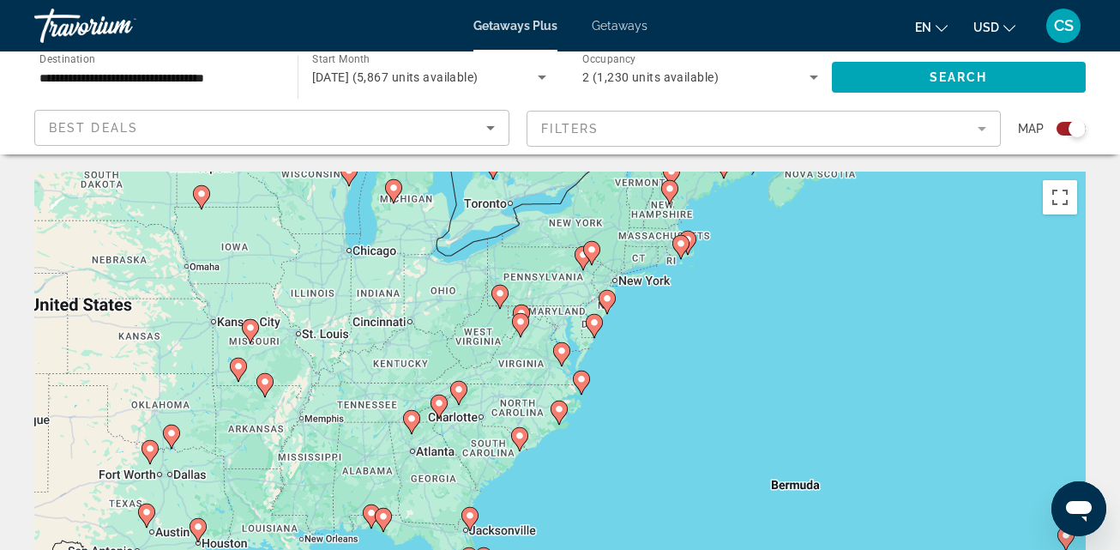
click at [560, 406] on image "Main content" at bounding box center [559, 409] width 10 height 10
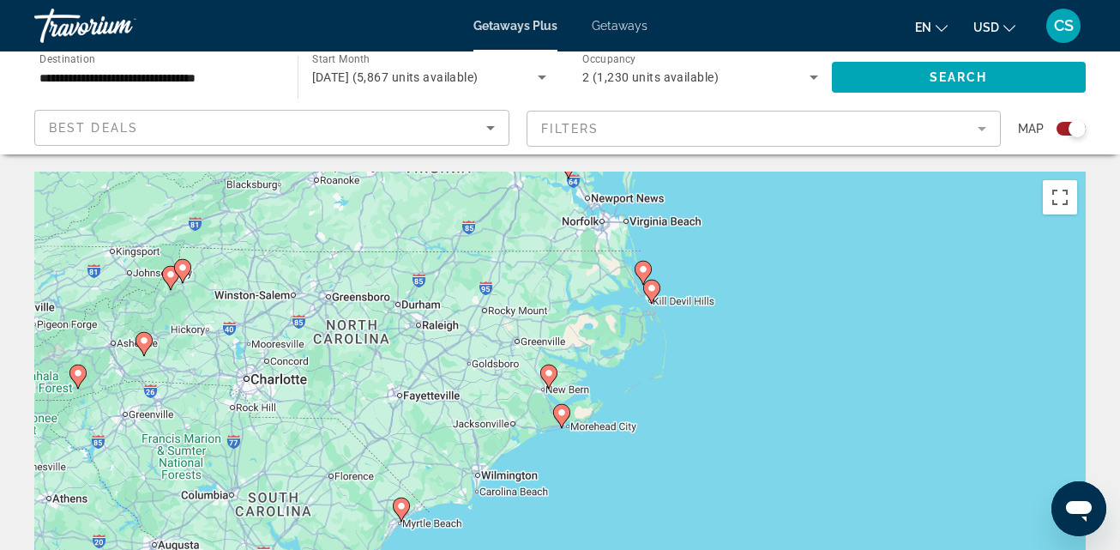
click at [542, 365] on gmp-advanced-marker "Main content" at bounding box center [548, 377] width 17 height 26
type input "**********"
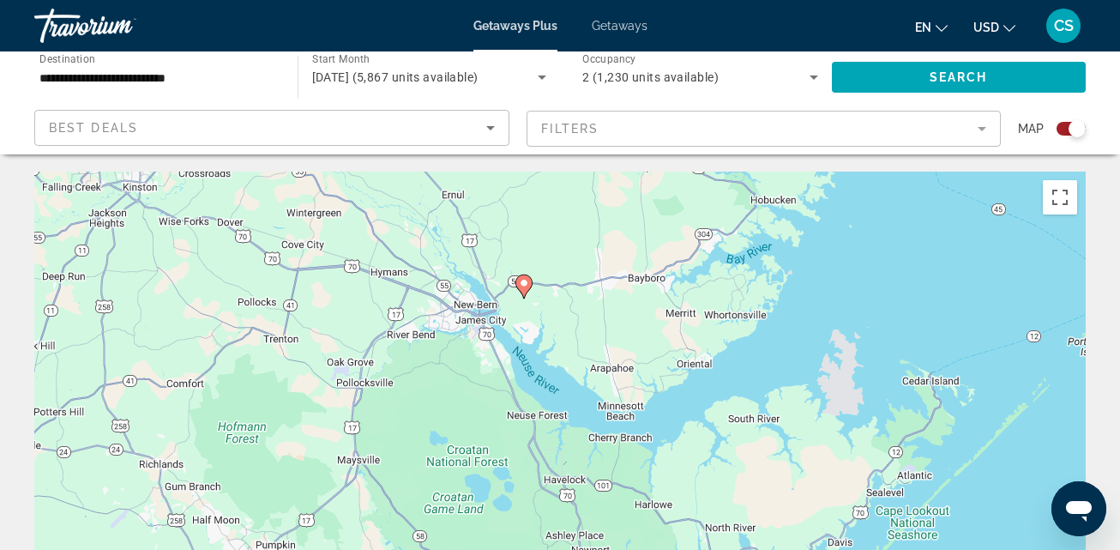
drag, startPoint x: 892, startPoint y: 406, endPoint x: 856, endPoint y: 275, distance: 136.1
click at [856, 275] on div "To navigate, press the arrow keys. To activate drag with keyboard, press Alt + …" at bounding box center [560, 429] width 1052 height 515
click at [945, 65] on span "Search widget" at bounding box center [959, 77] width 255 height 41
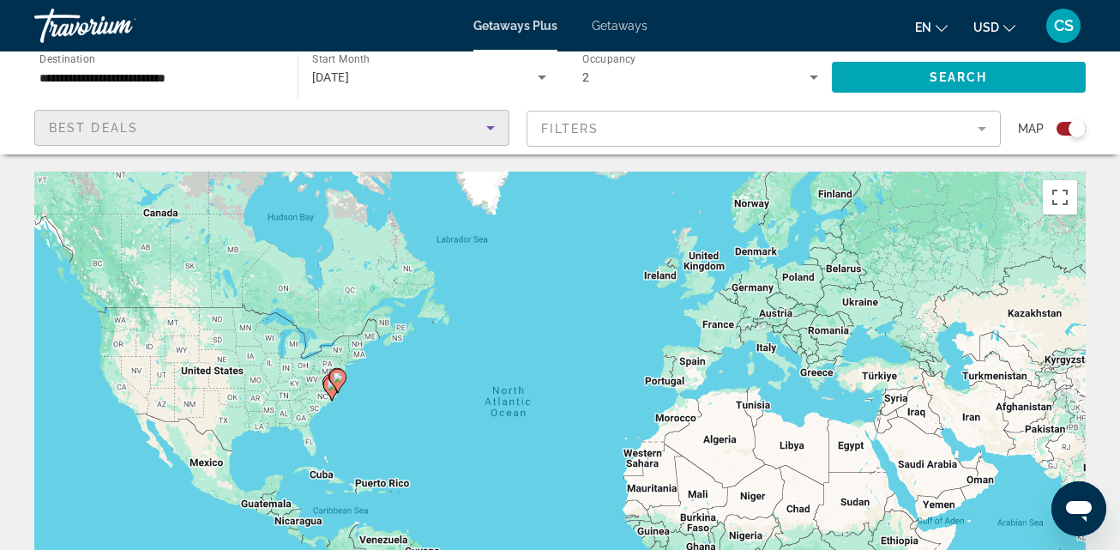
click at [491, 122] on icon "Sort by" at bounding box center [490, 128] width 21 height 21
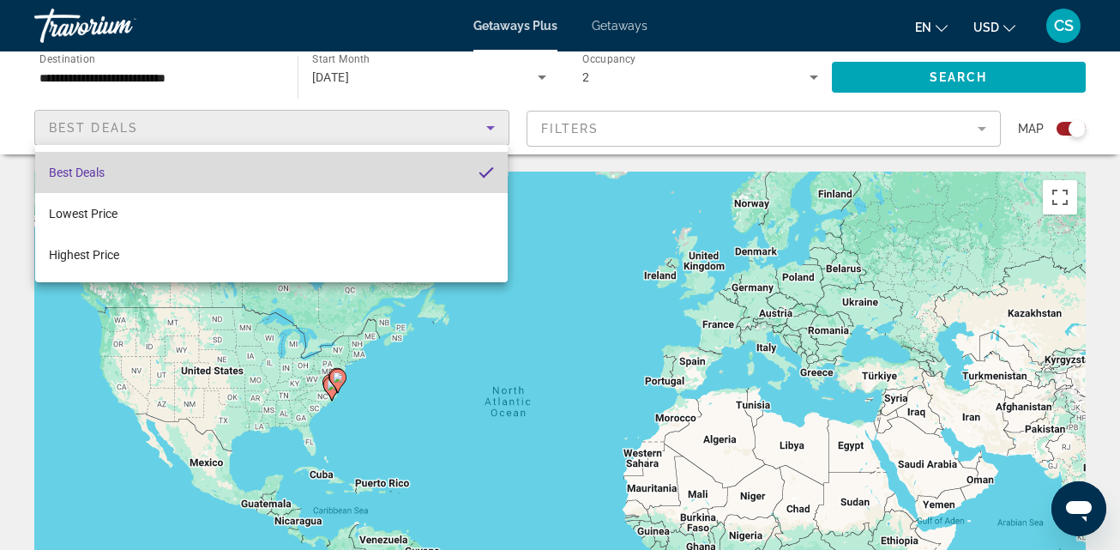
click at [90, 166] on span "Best Deals" at bounding box center [77, 173] width 56 height 14
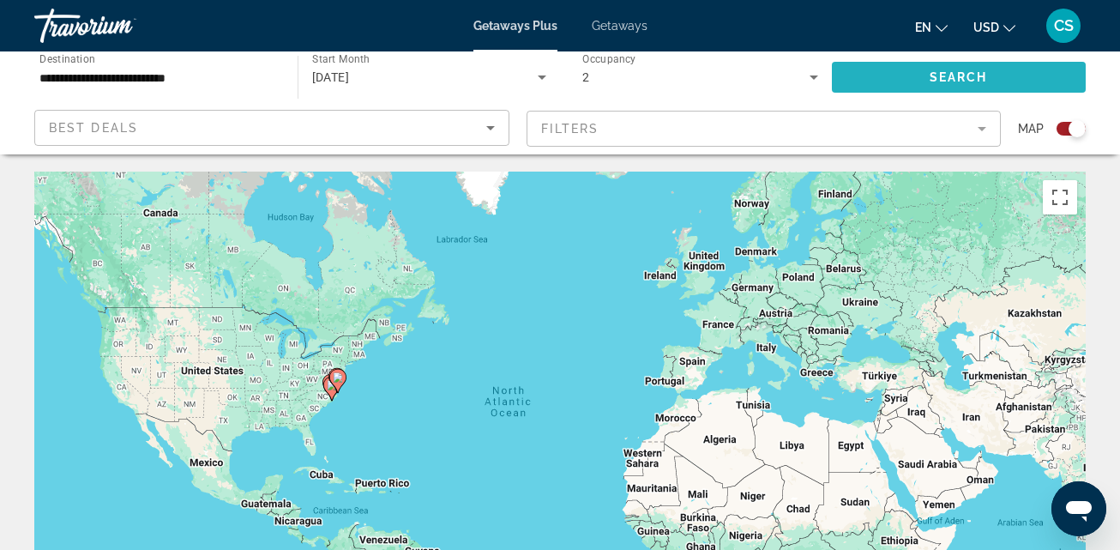
click at [932, 65] on span "Search widget" at bounding box center [959, 77] width 255 height 41
click at [338, 381] on image "Main content" at bounding box center [338, 377] width 10 height 10
